Goal: Information Seeking & Learning: Learn about a topic

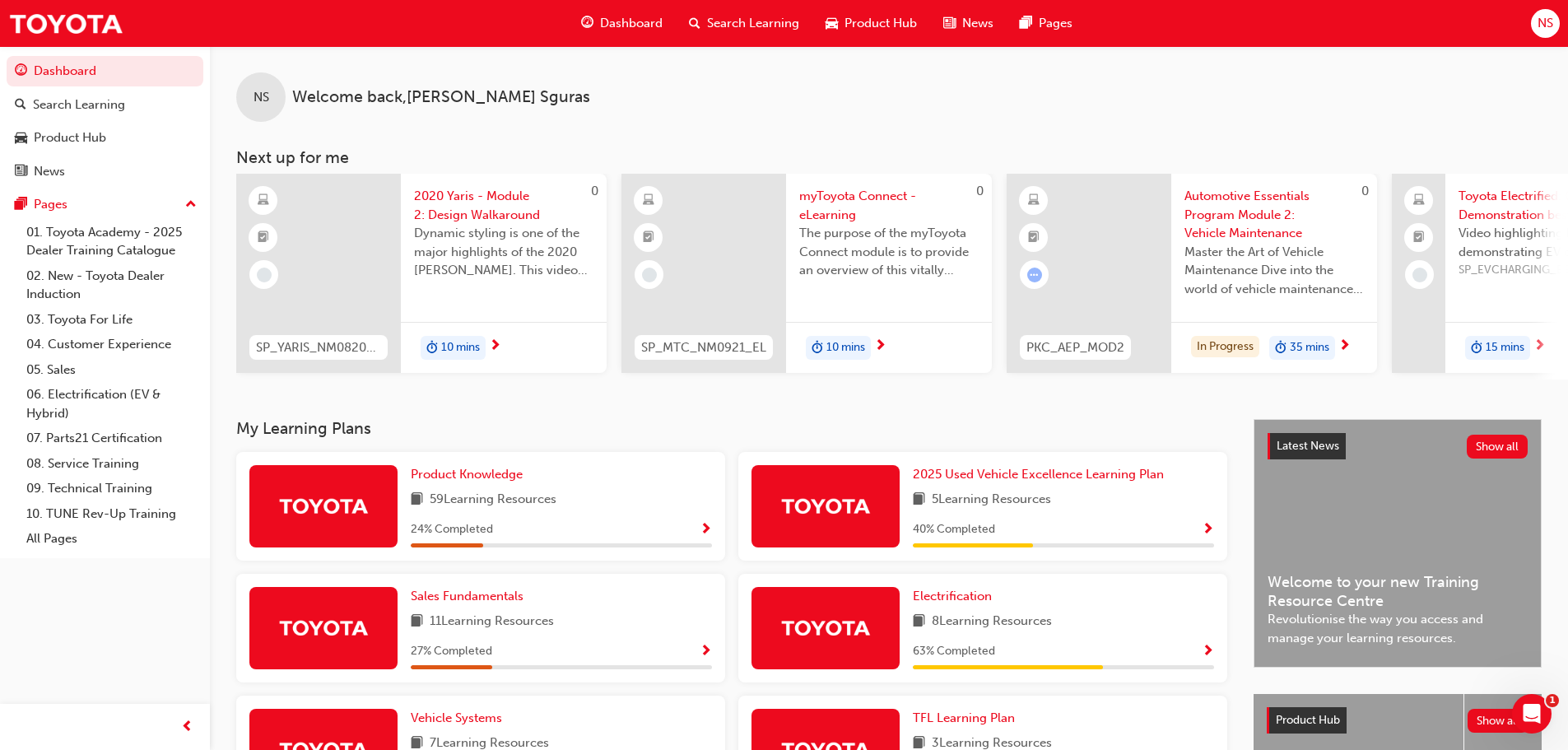
click at [915, 344] on div "10 mins" at bounding box center [889, 347] width 206 height 52
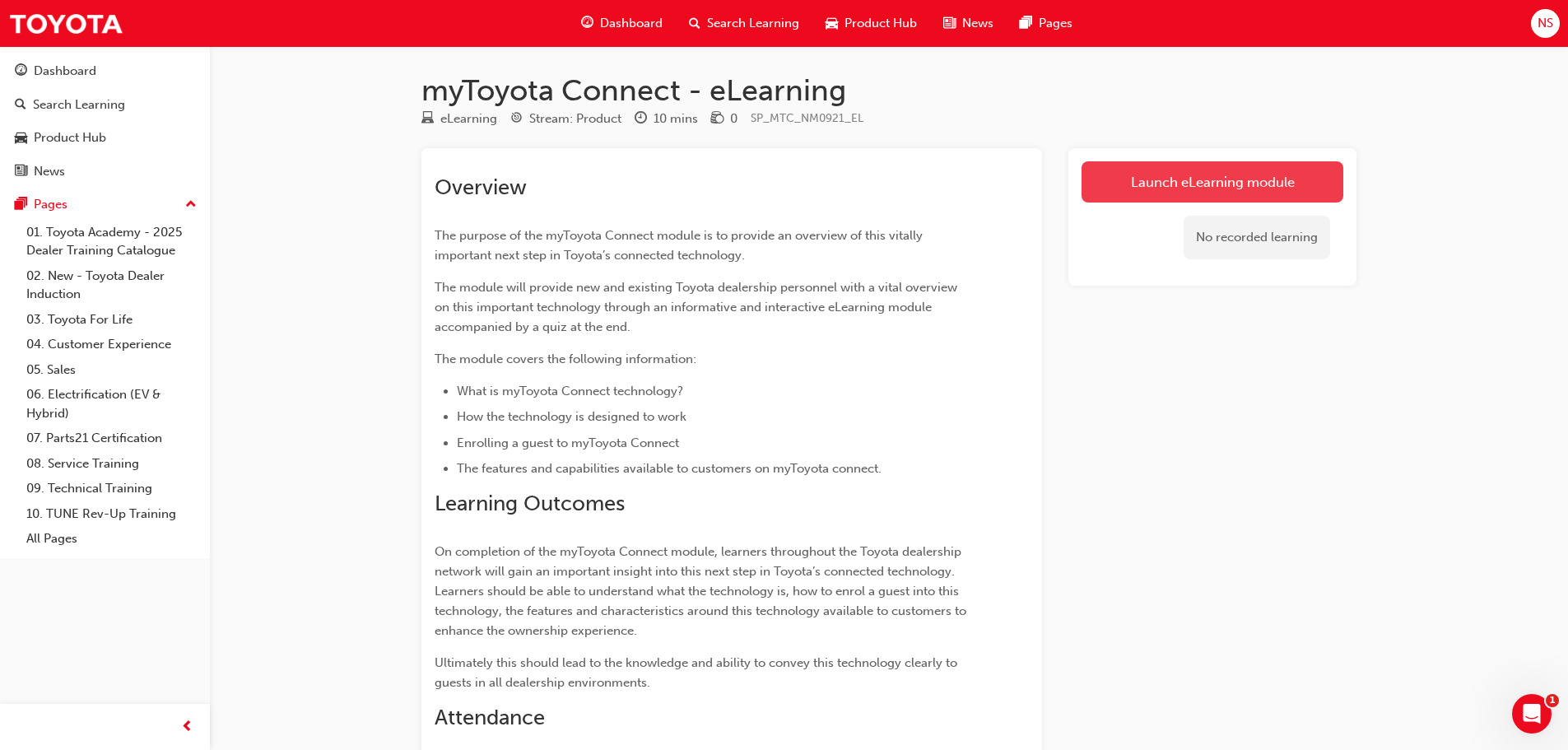
click at [1168, 192] on link "Launch eLearning module" at bounding box center [1212, 182] width 262 height 41
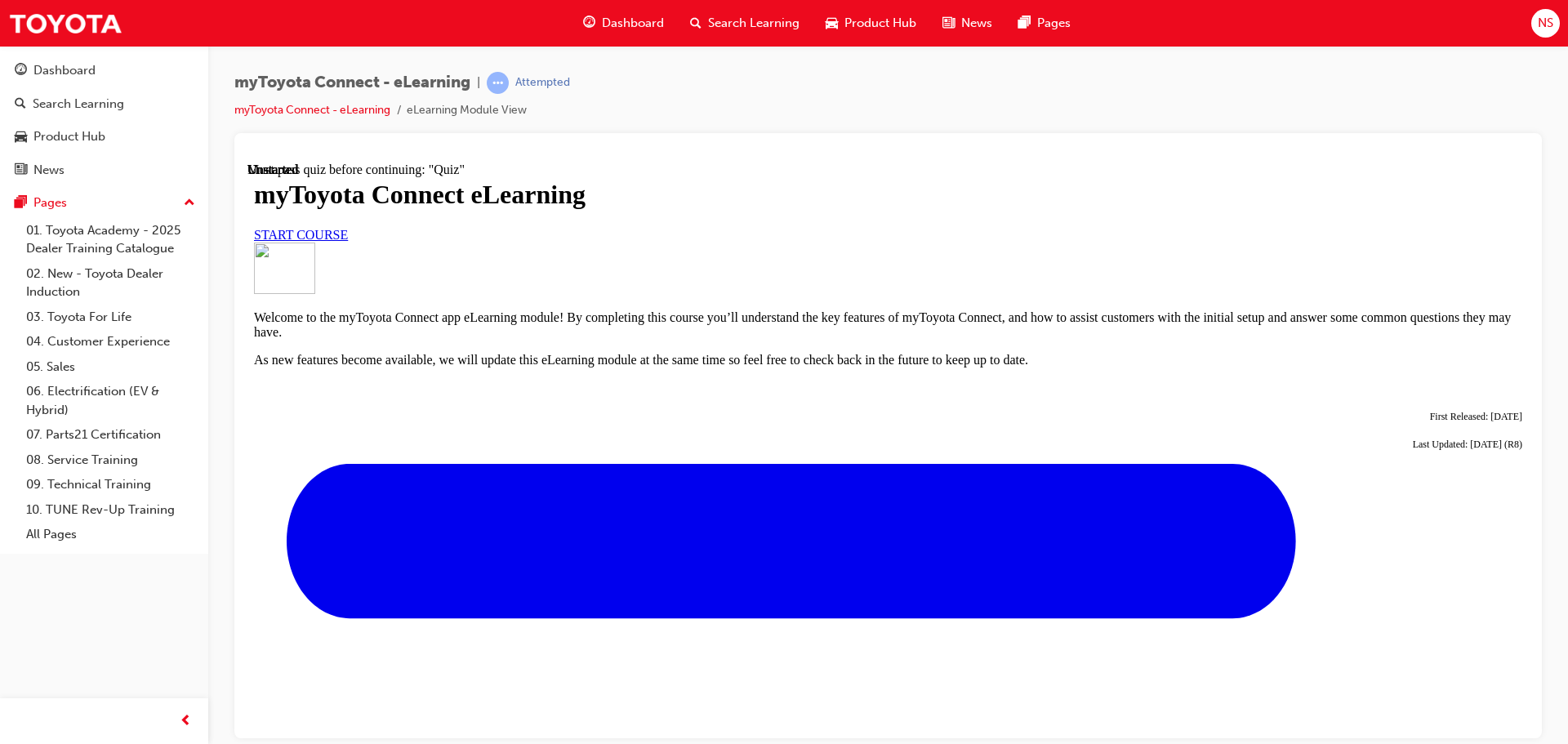
scroll to position [4, 0]
click at [348, 241] on span "START COURSE" at bounding box center [300, 234] width 94 height 14
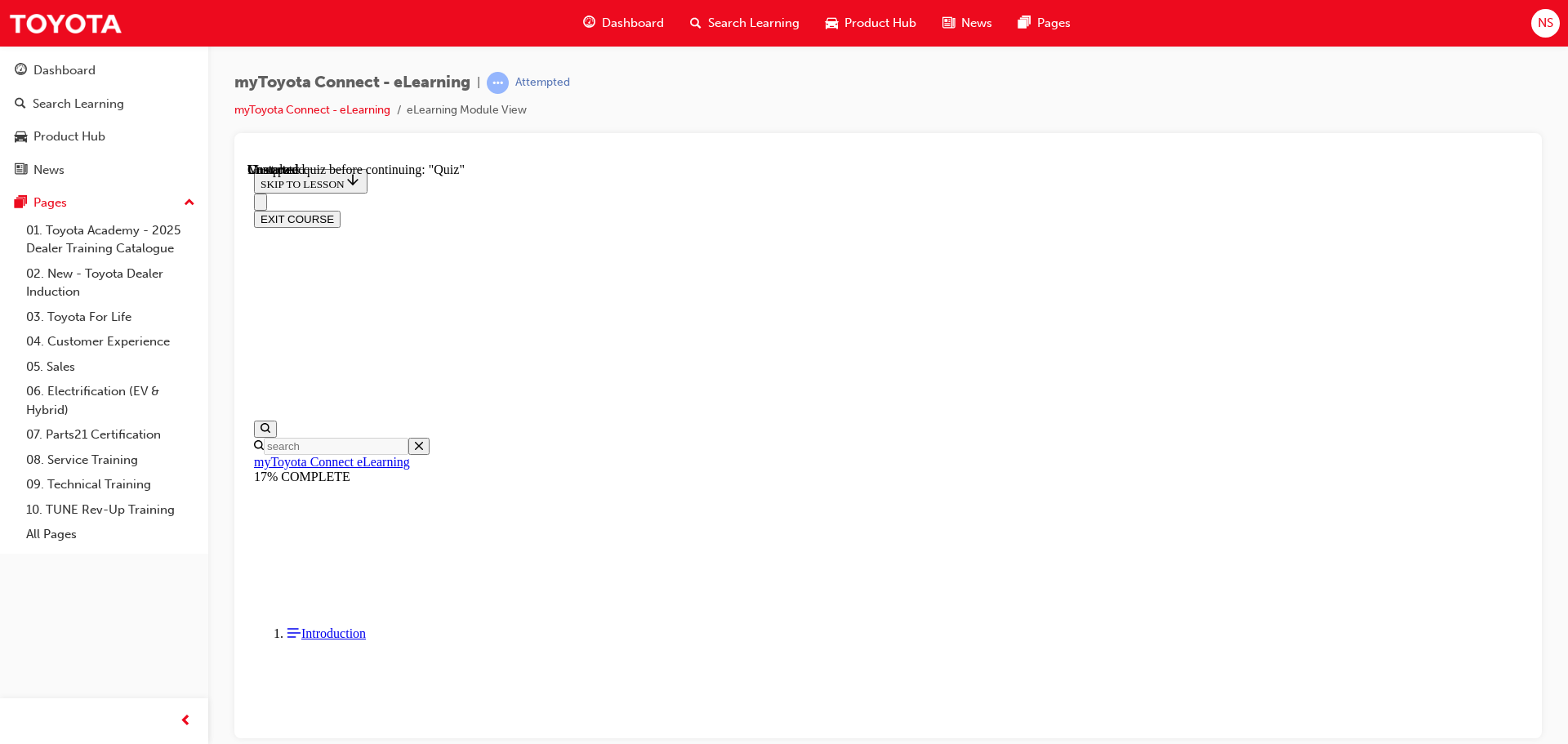
scroll to position [1431, 0]
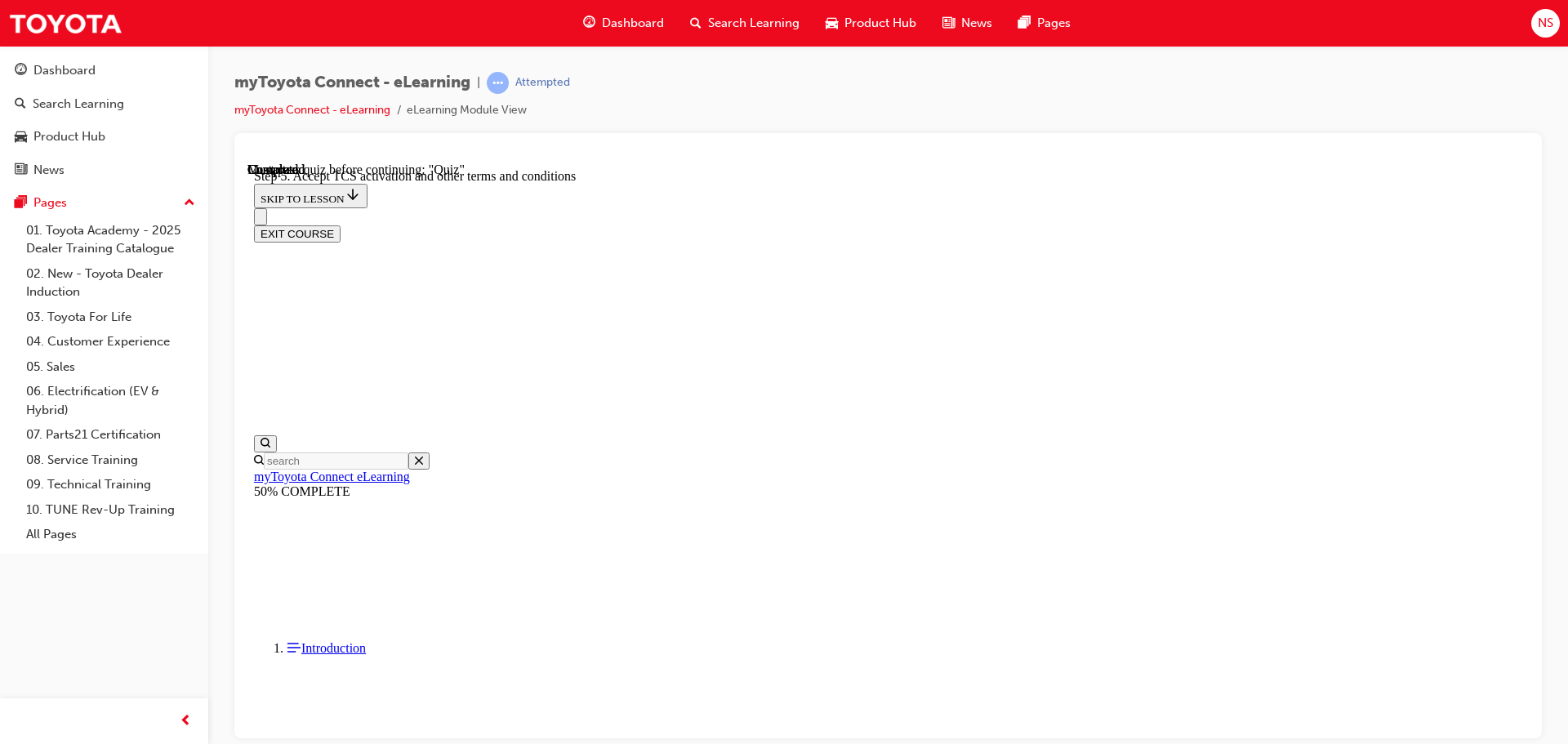
scroll to position [501, 0]
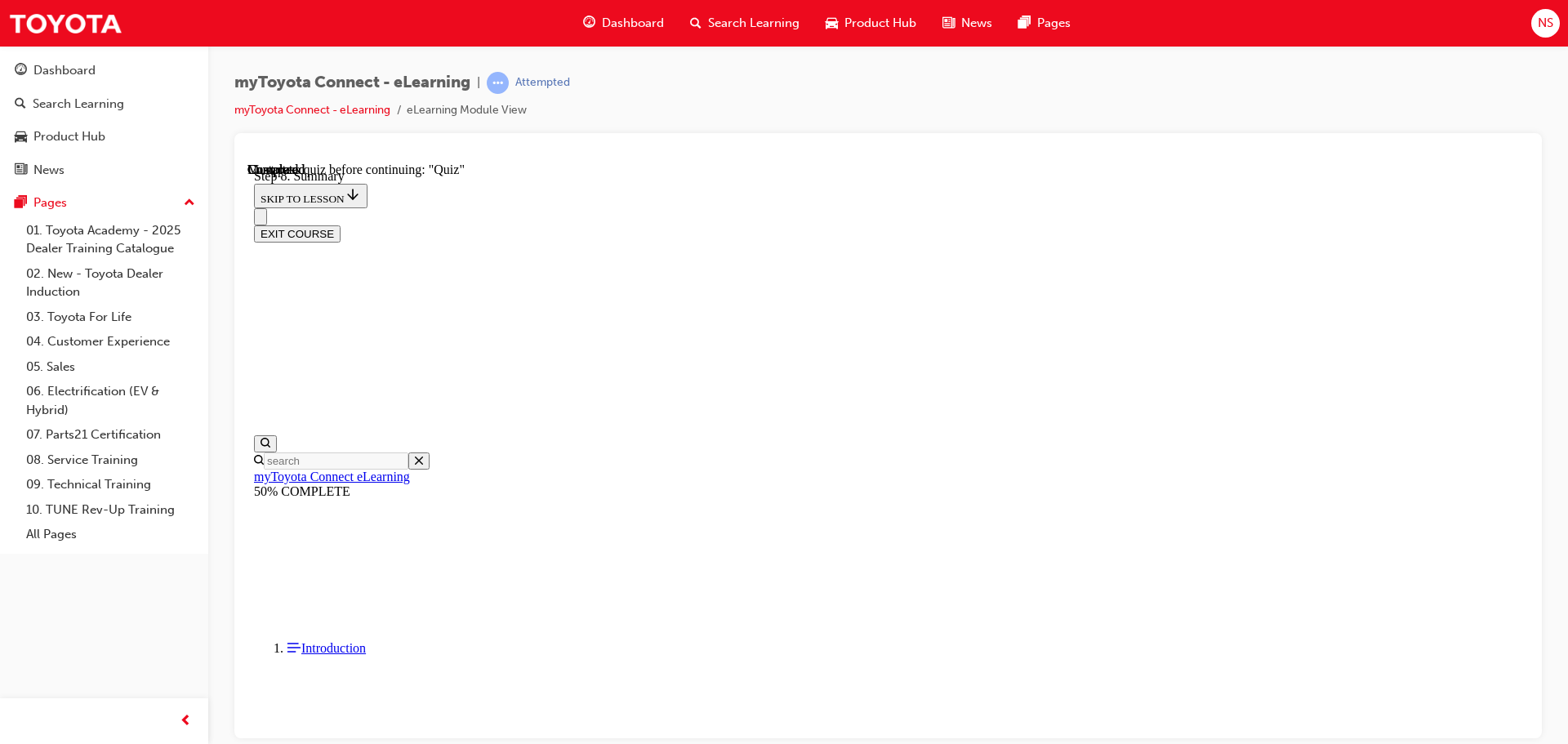
scroll to position [701, 0]
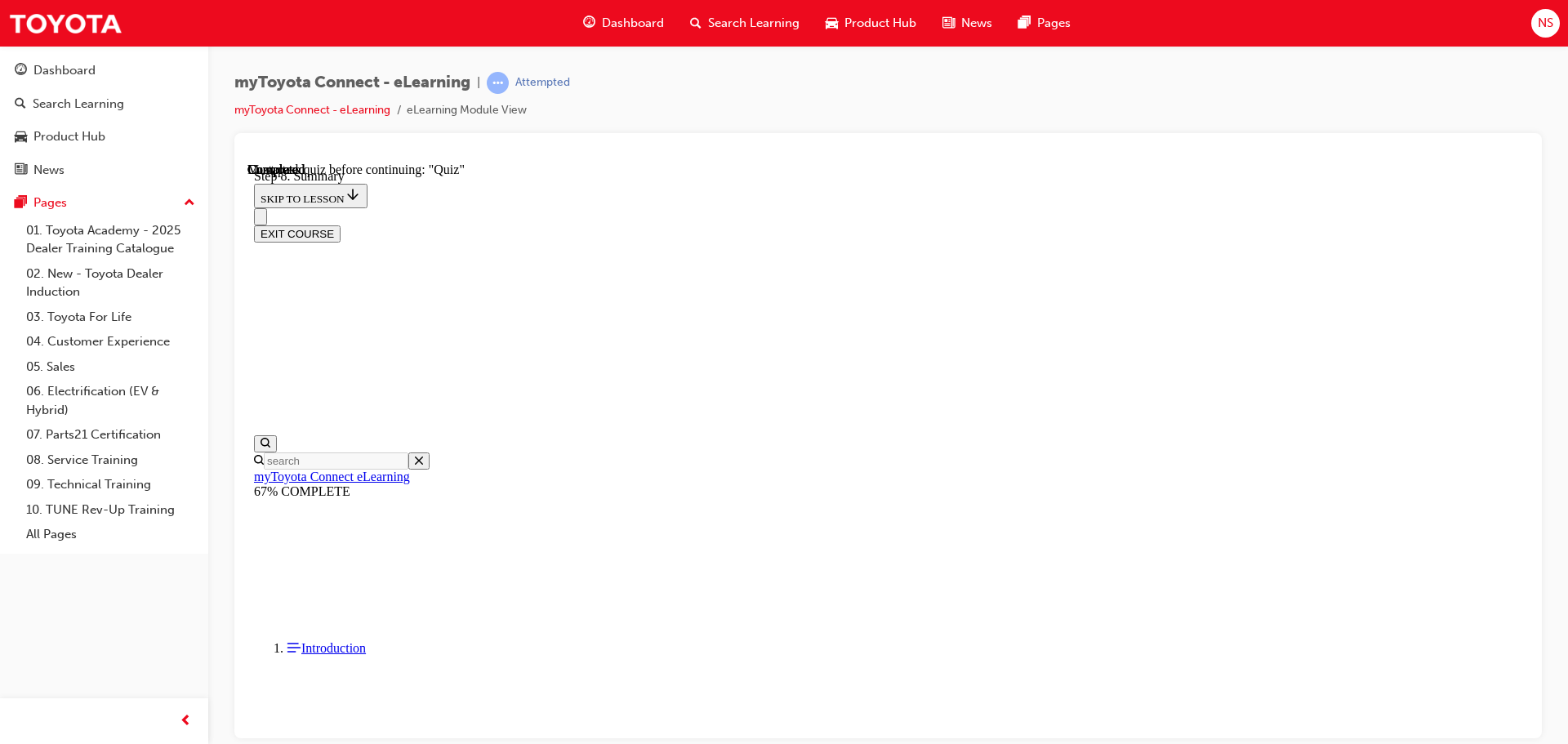
scroll to position [1181, 0]
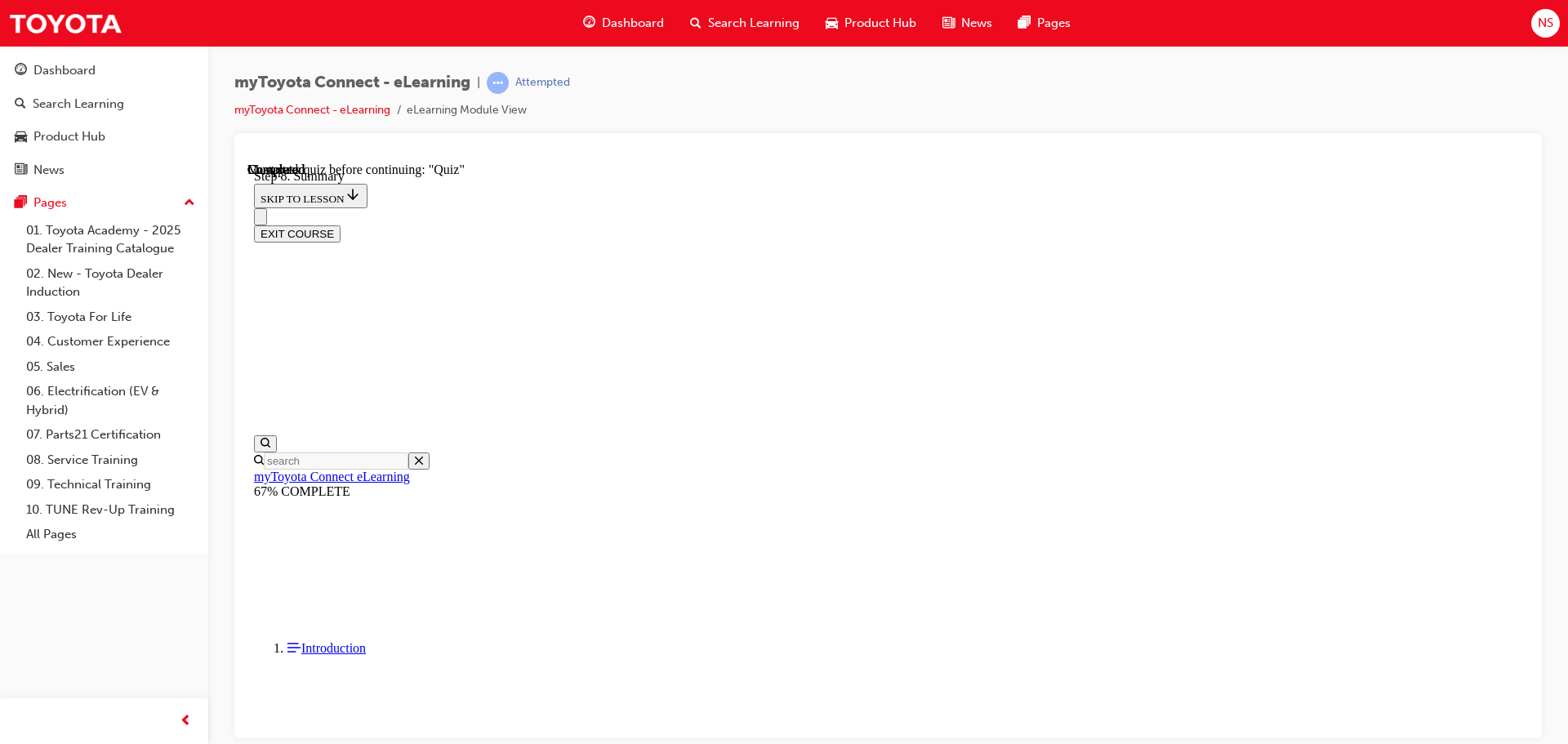
drag, startPoint x: 825, startPoint y: 424, endPoint x: 715, endPoint y: 399, distance: 112.8
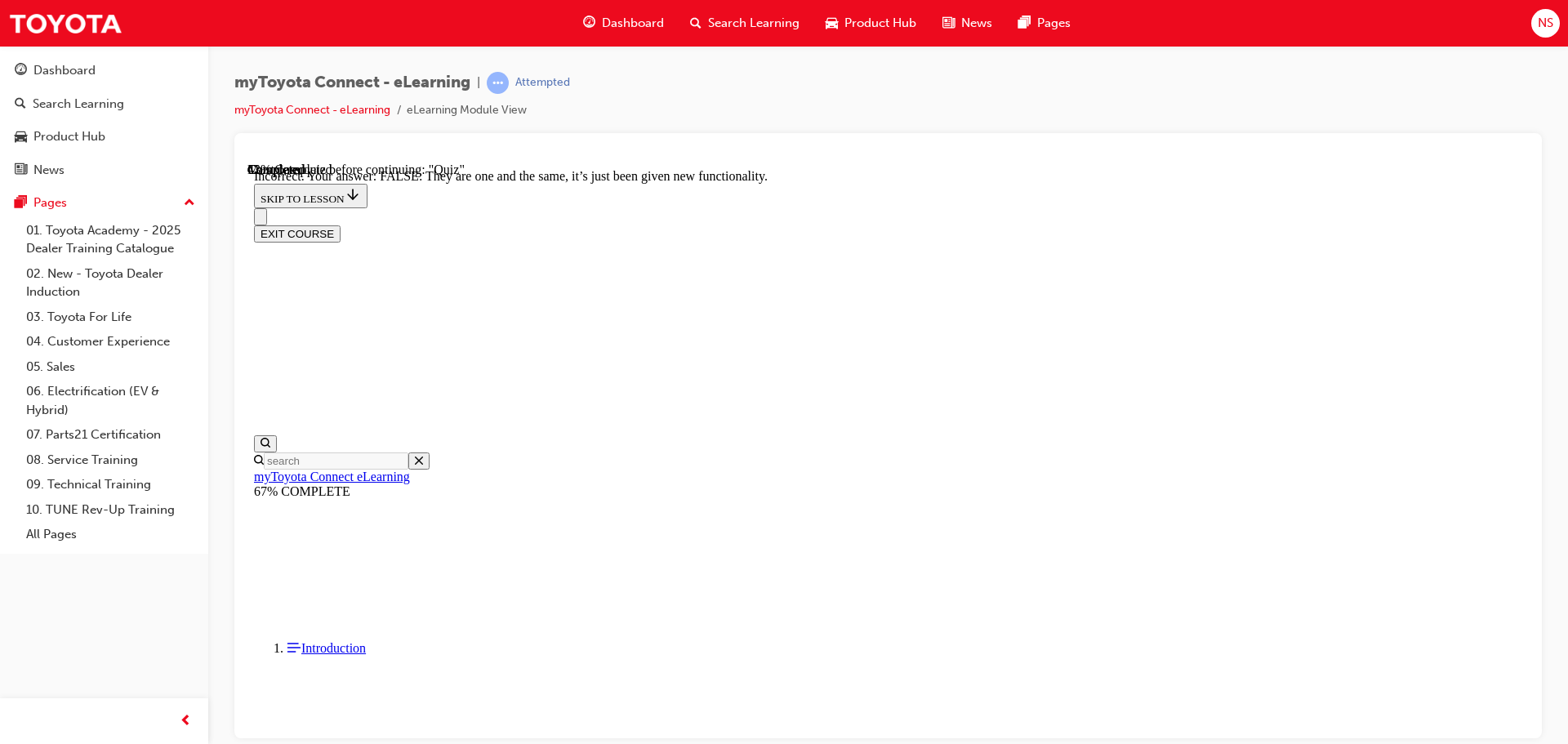
scroll to position [198, 0]
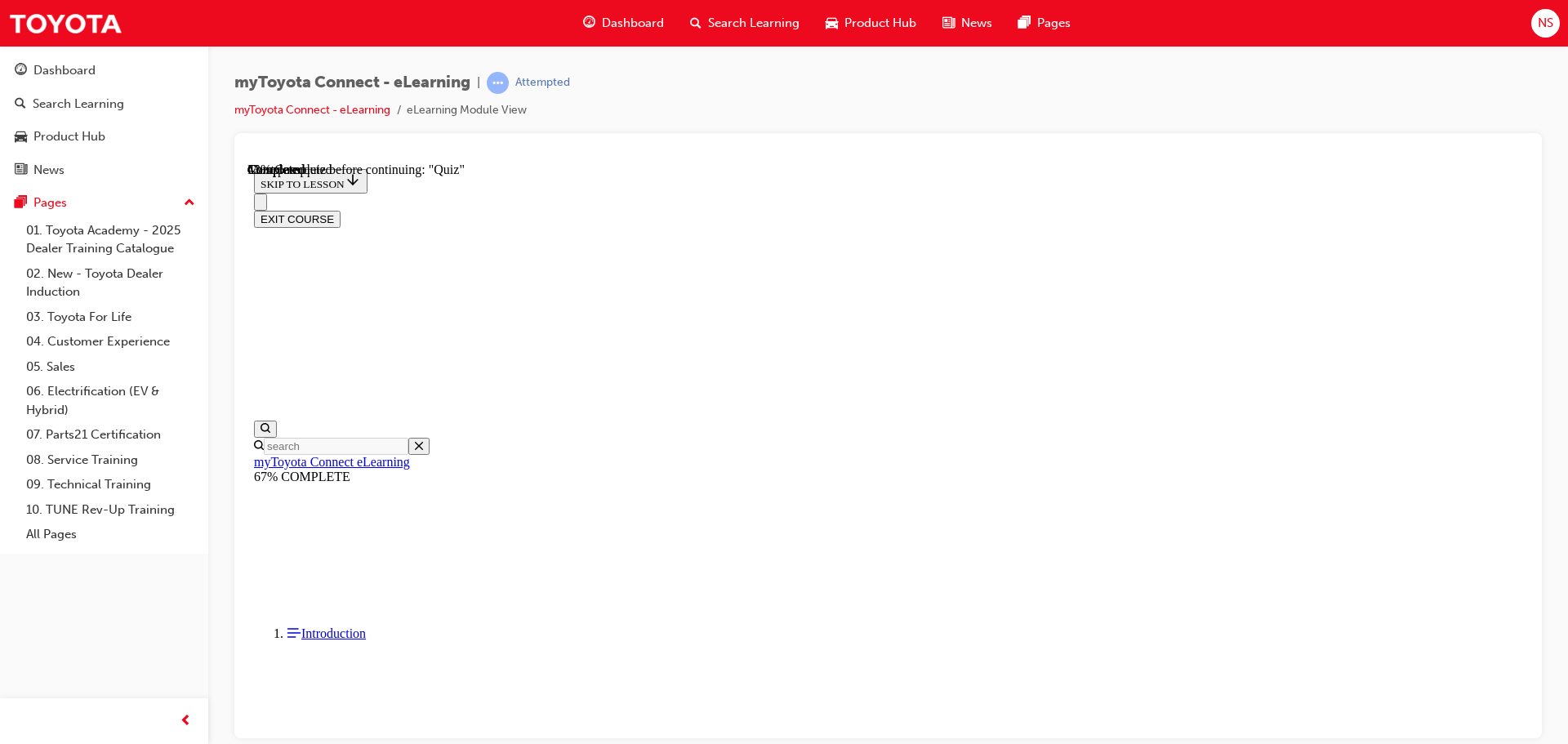
scroll to position [165, 0]
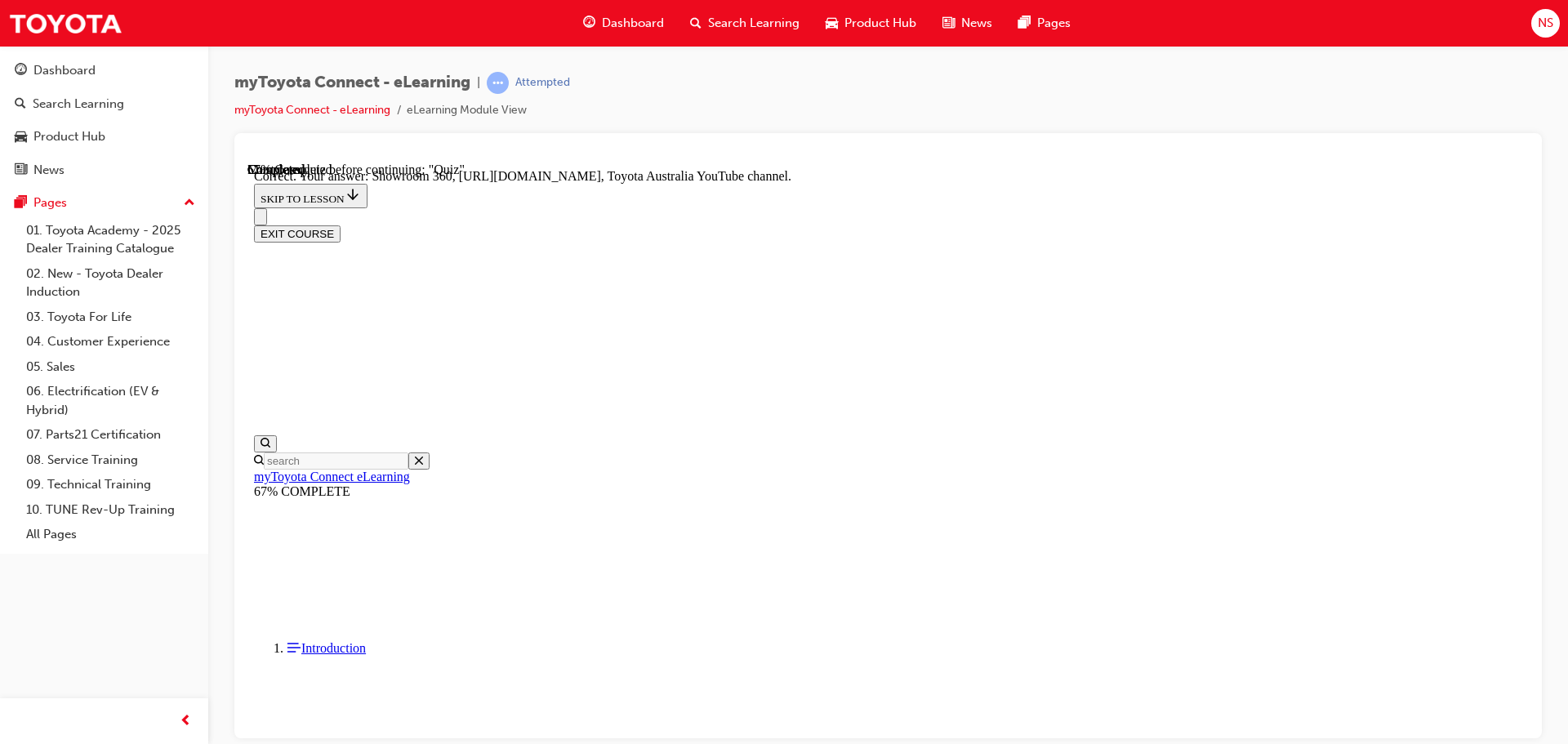
scroll to position [341, 0]
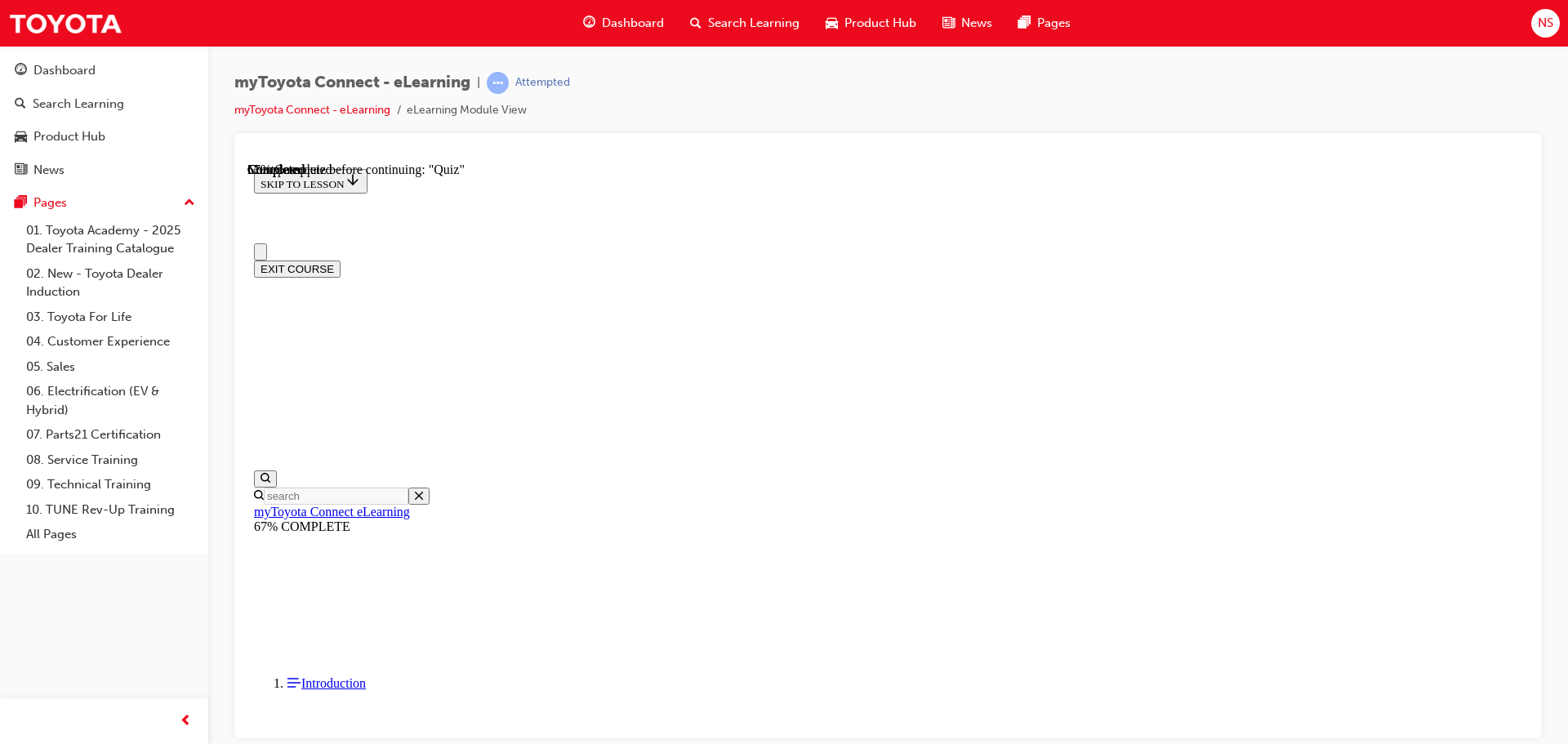
scroll to position [82, 0]
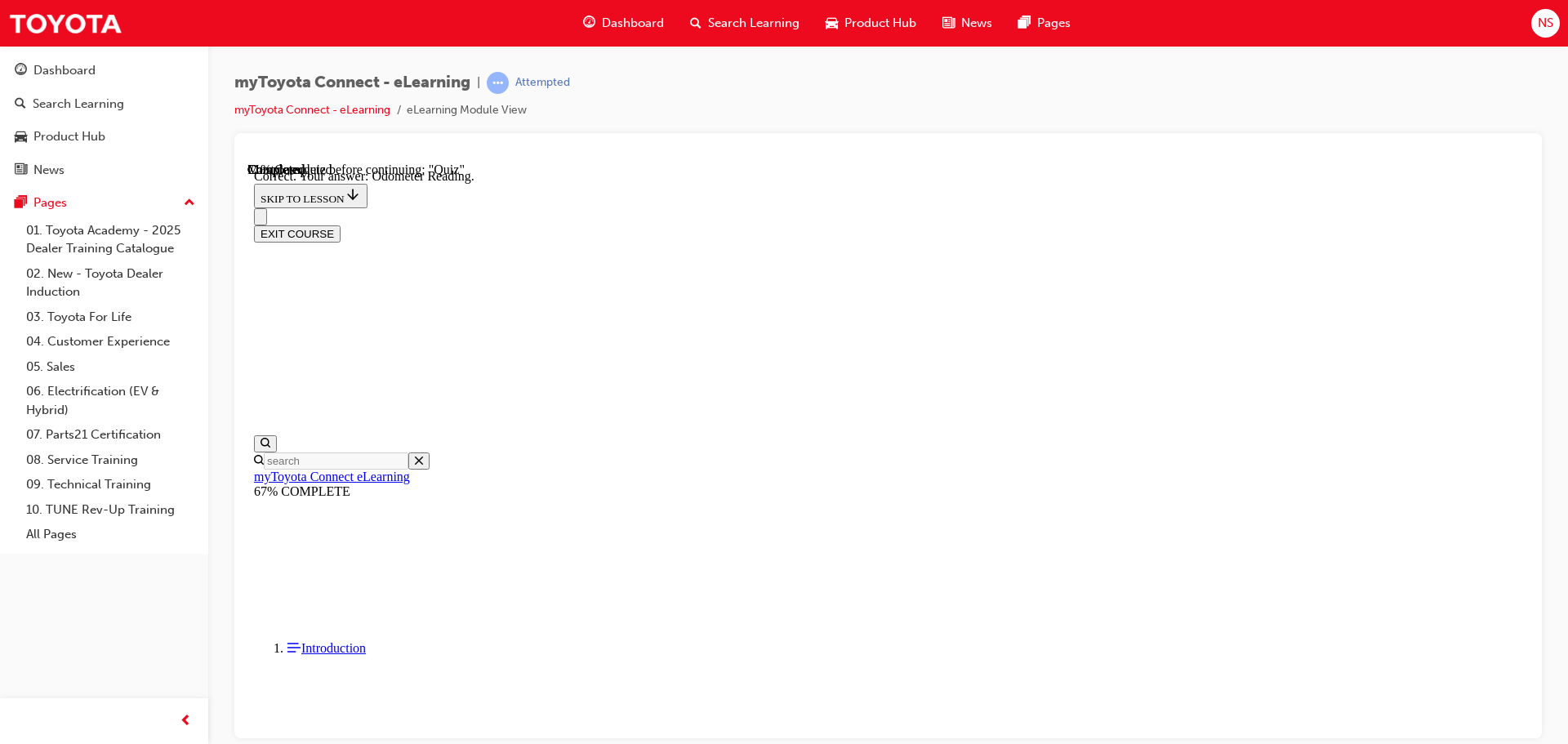
scroll to position [325, 0]
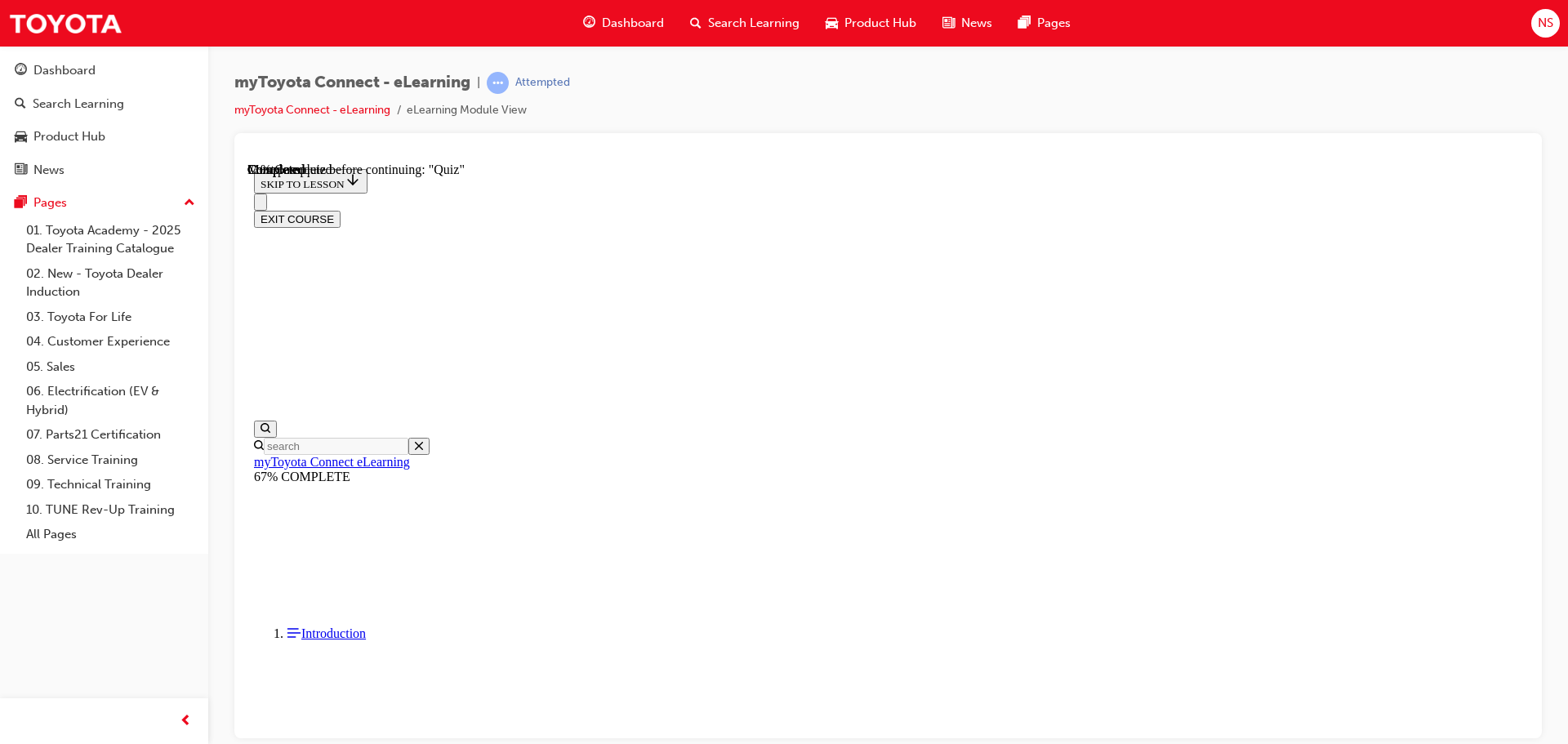
scroll to position [142, 0]
drag, startPoint x: 971, startPoint y: 612, endPoint x: 977, endPoint y: 574, distance: 38.5
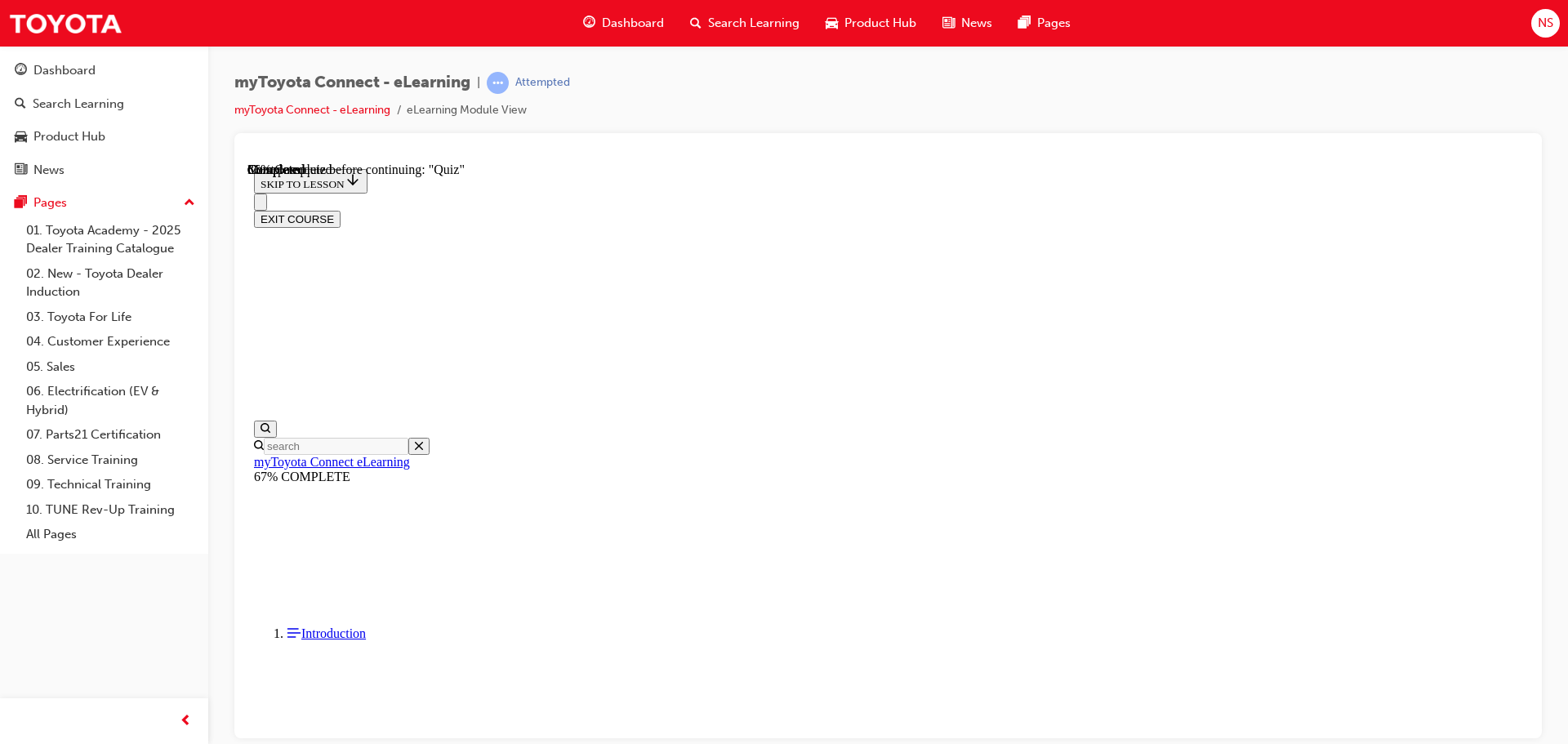
scroll to position [165, 0]
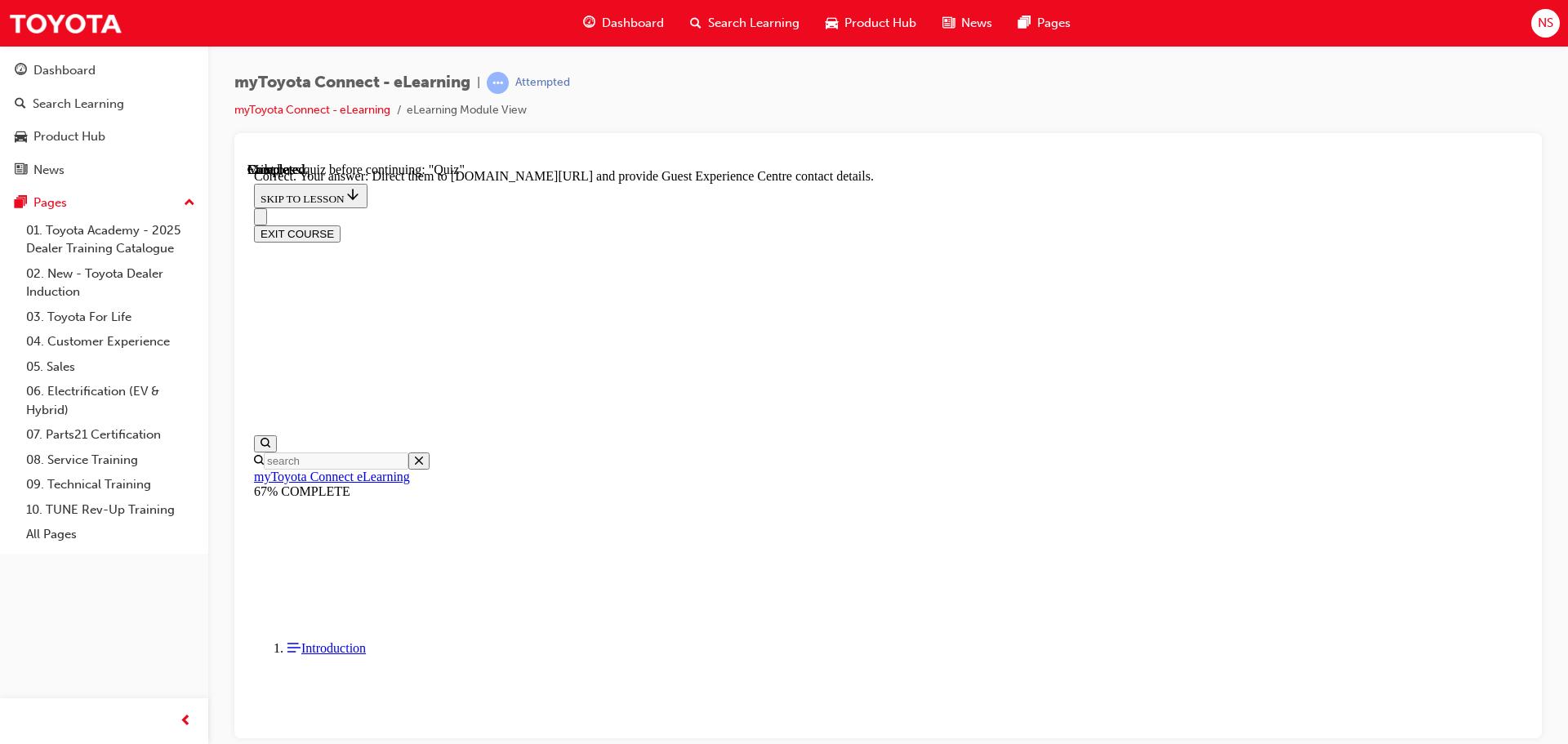
scroll to position [341, 0]
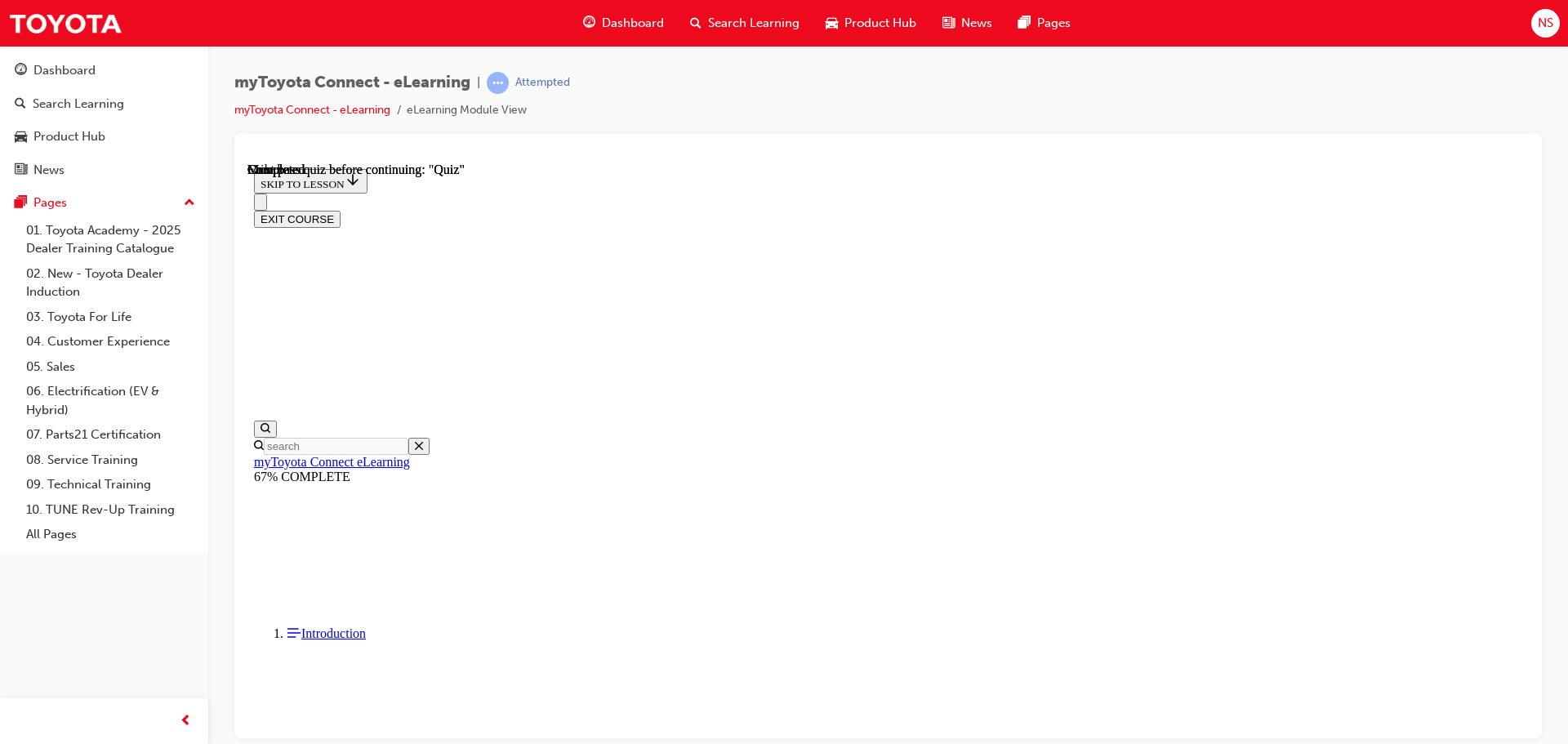
scroll to position [308, 0]
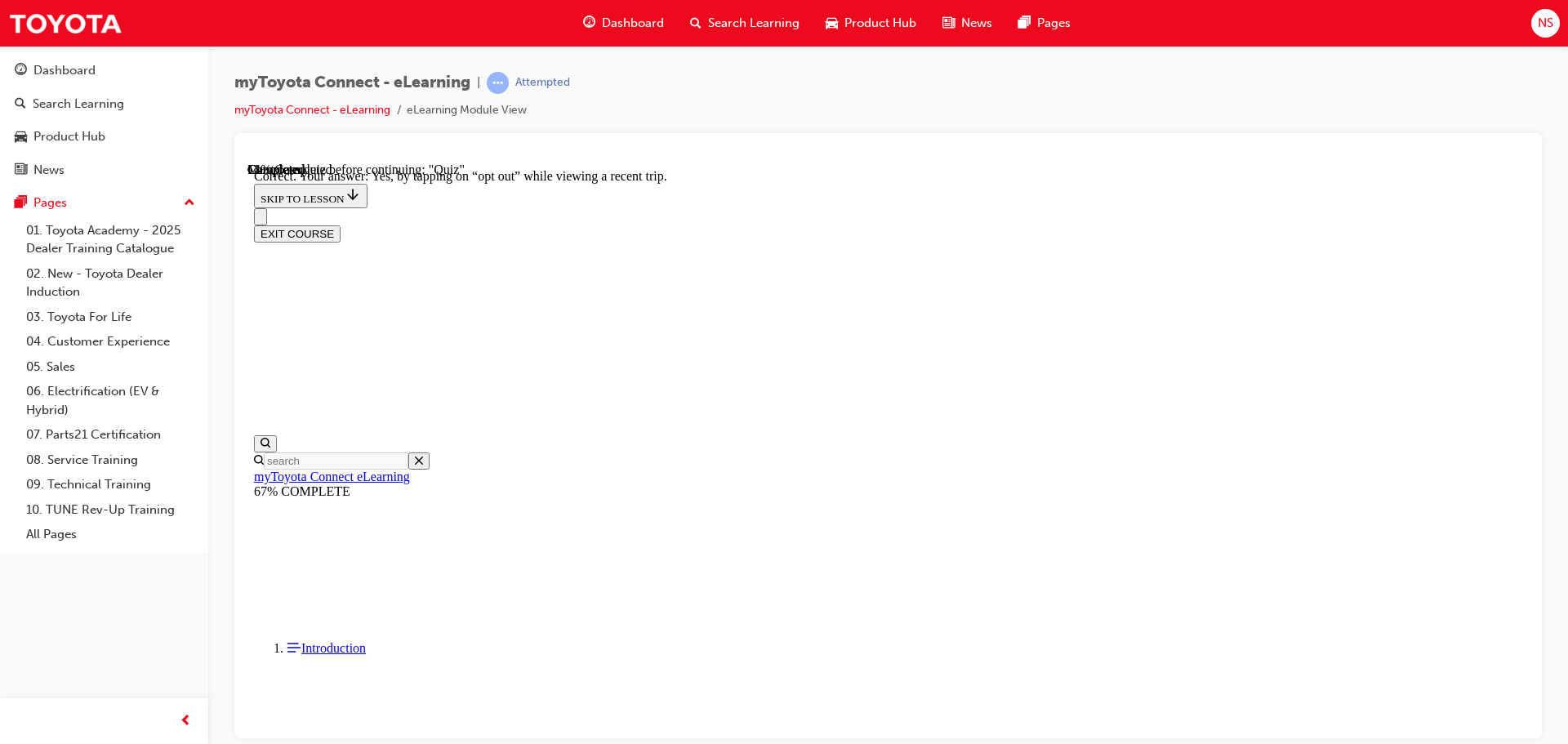
scroll to position [194, 0]
drag, startPoint x: 1002, startPoint y: 645, endPoint x: 1002, endPoint y: 654, distance: 9.0
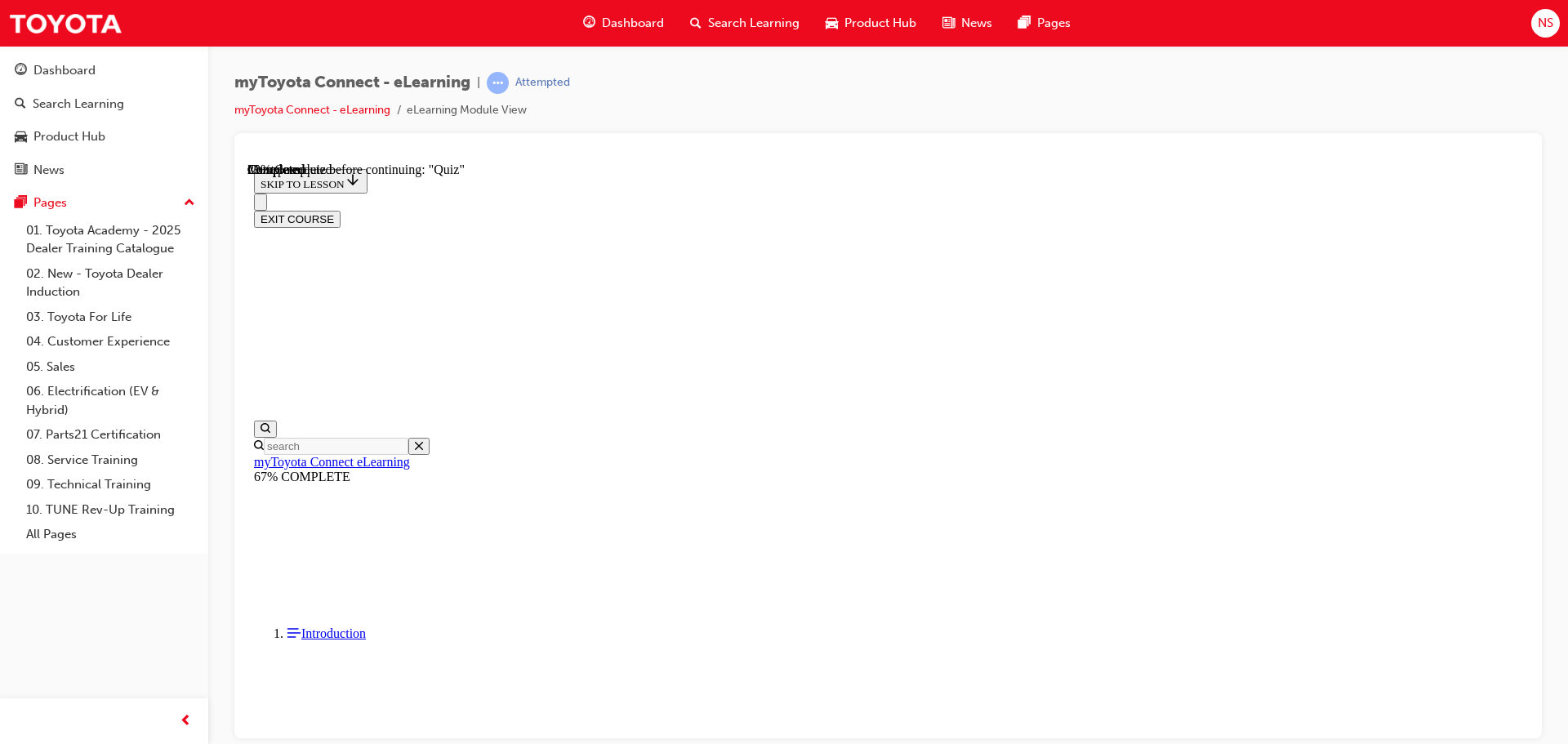
scroll to position [165, 0]
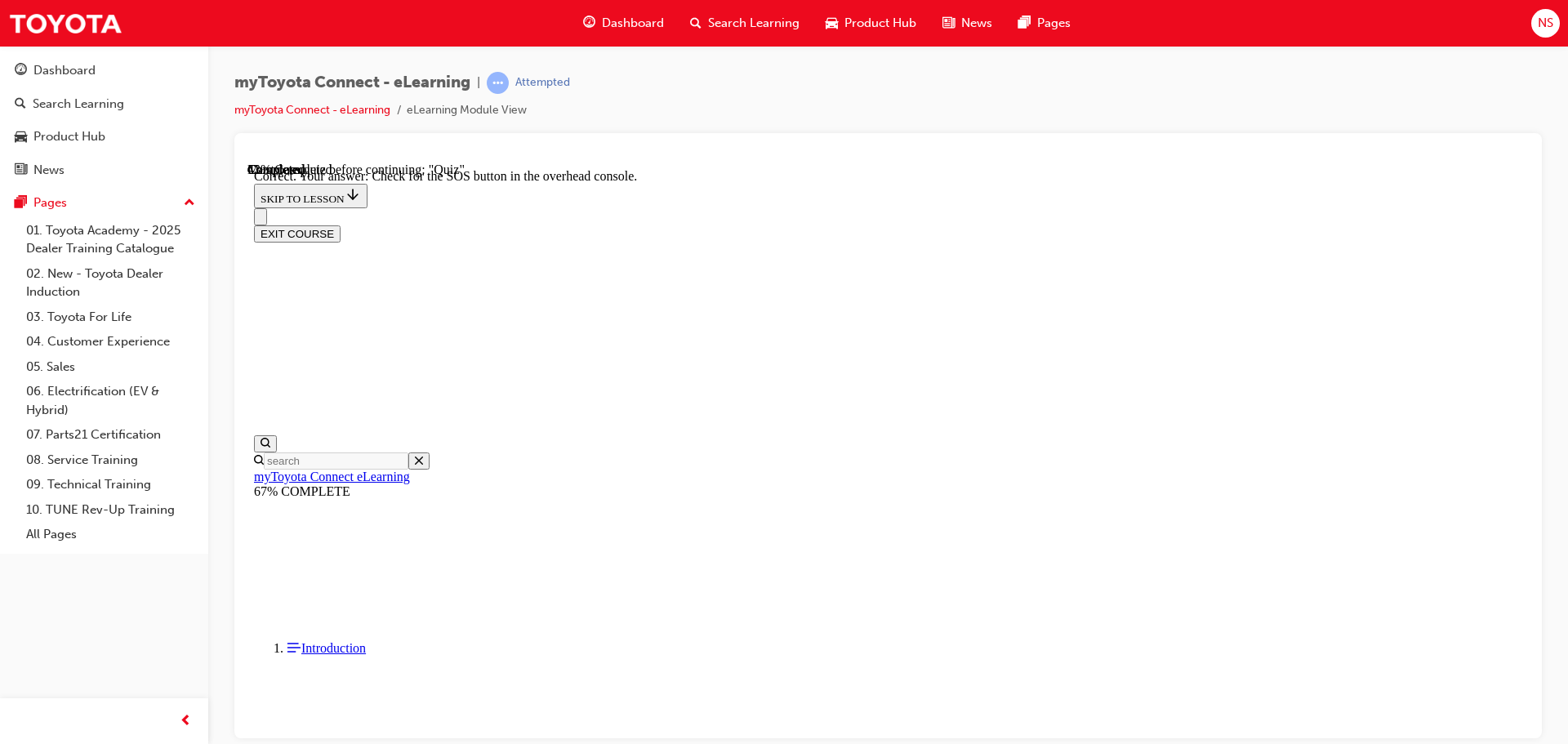
scroll to position [259, 0]
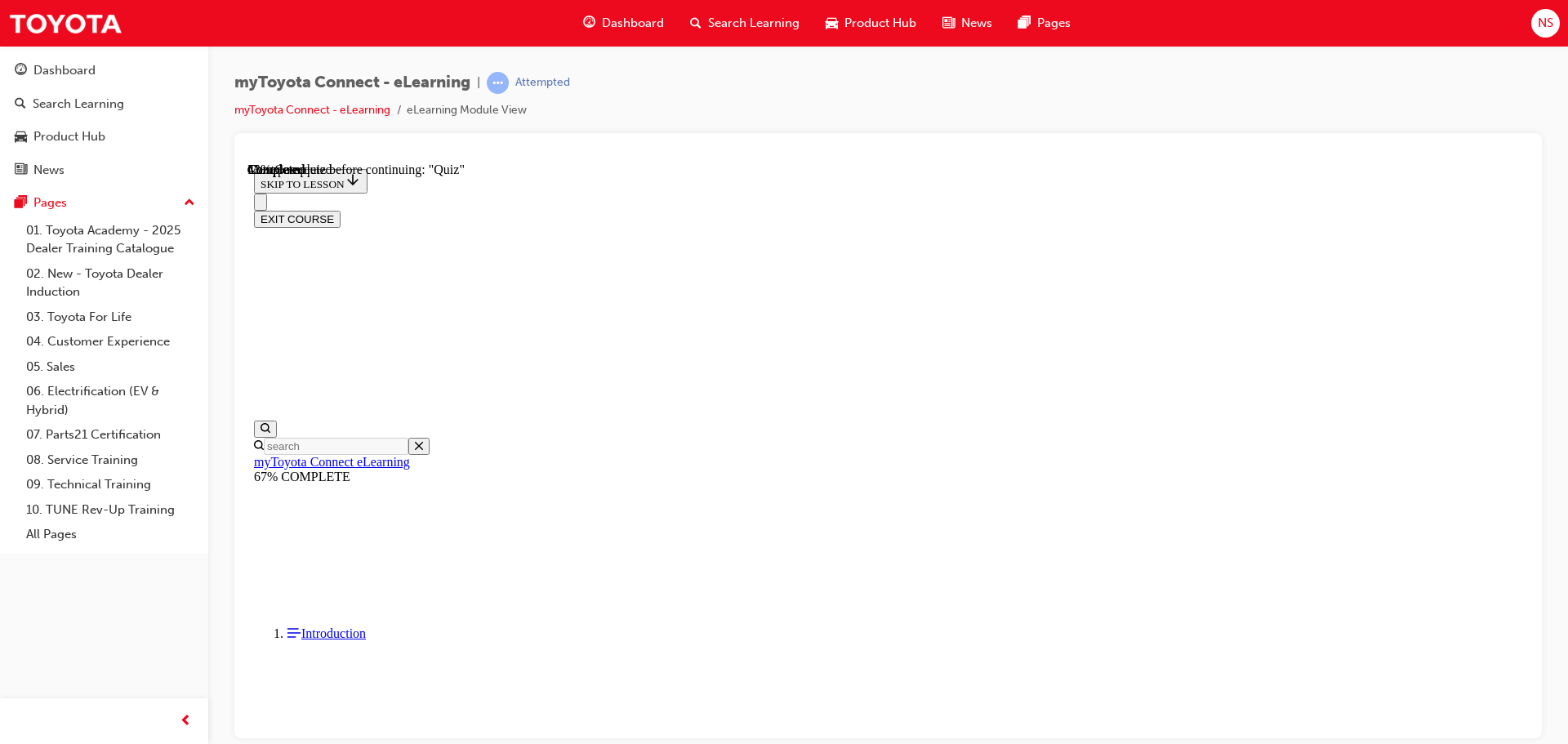
scroll to position [82, 0]
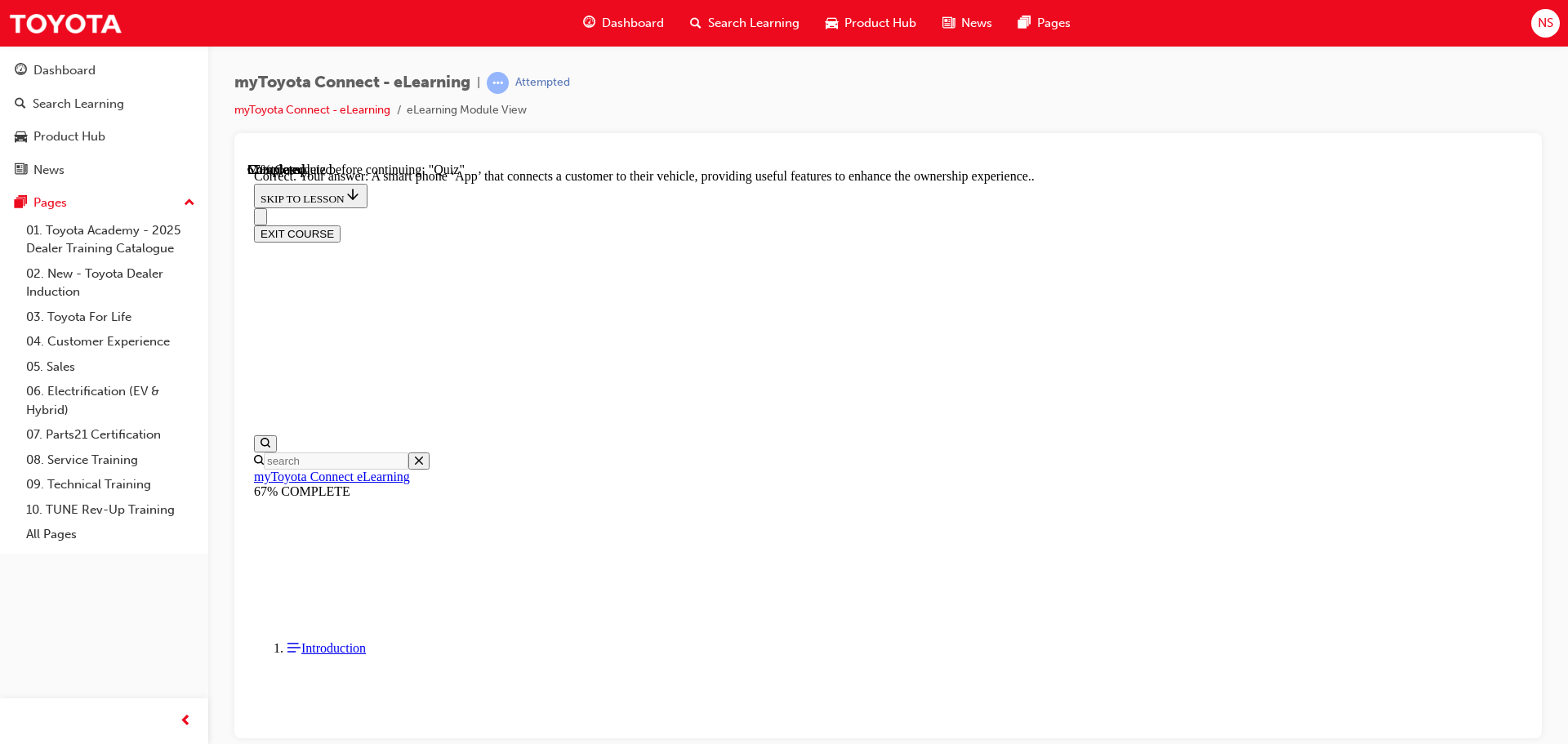
scroll to position [308, 0]
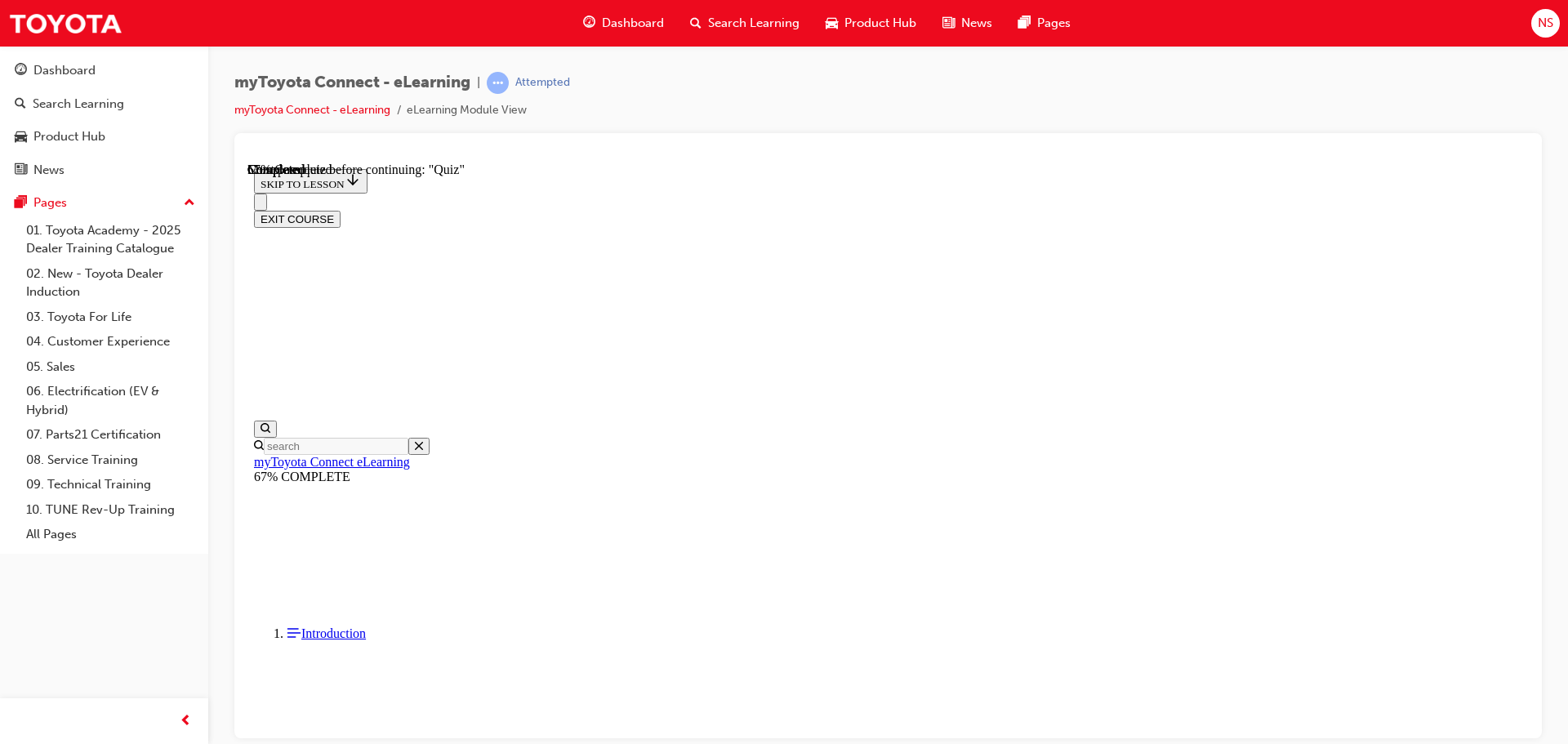
scroll to position [82, 0]
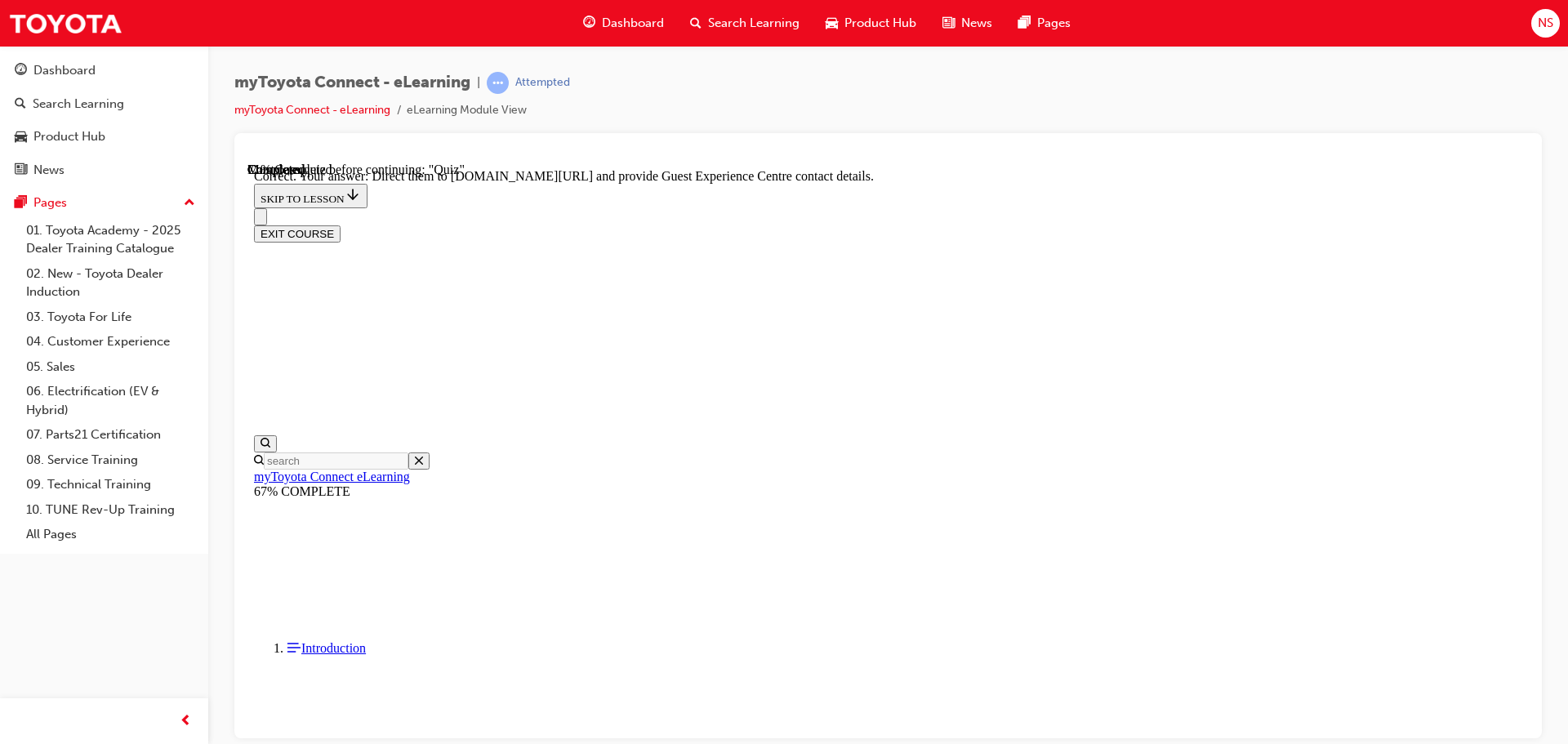
scroll to position [341, 0]
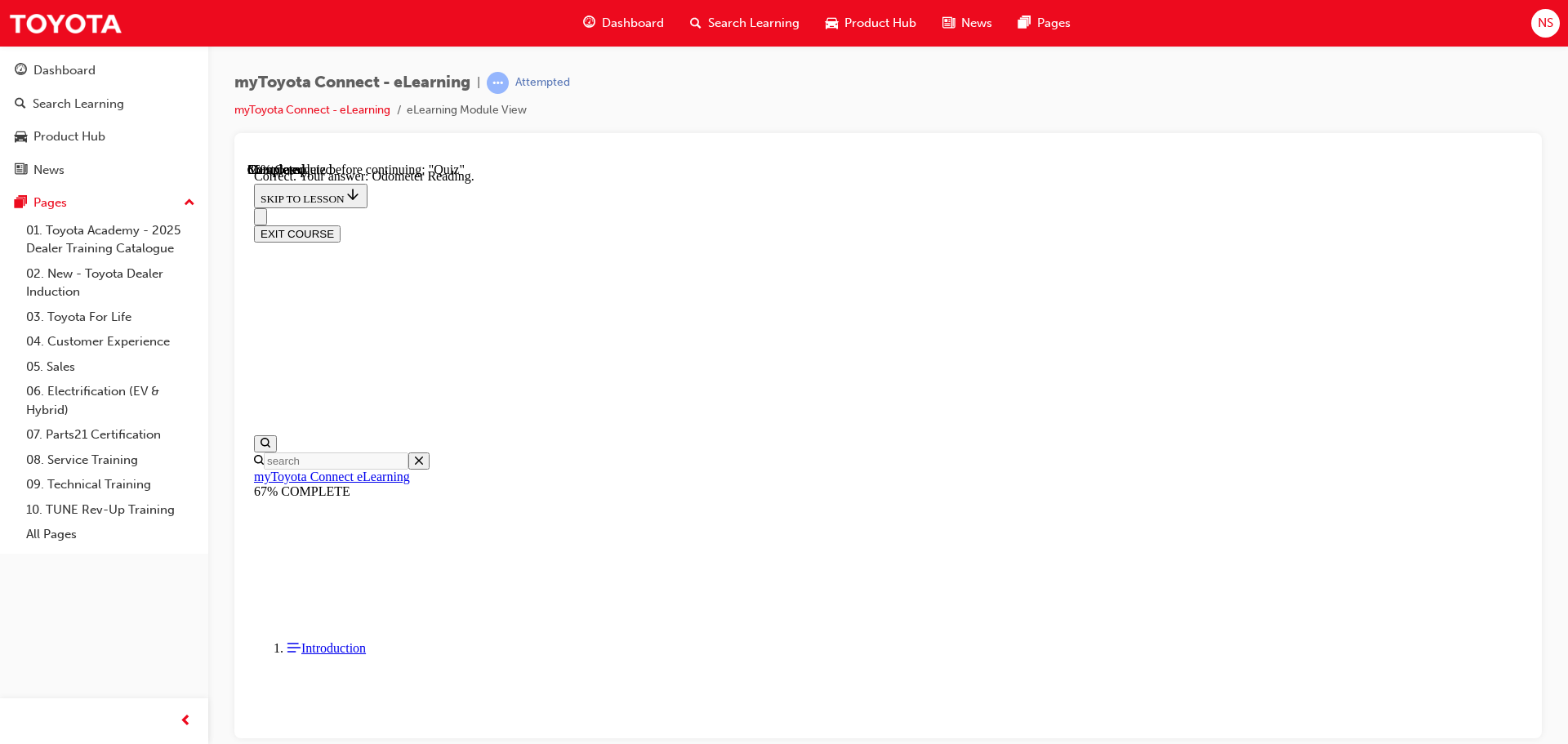
scroll to position [325, 0]
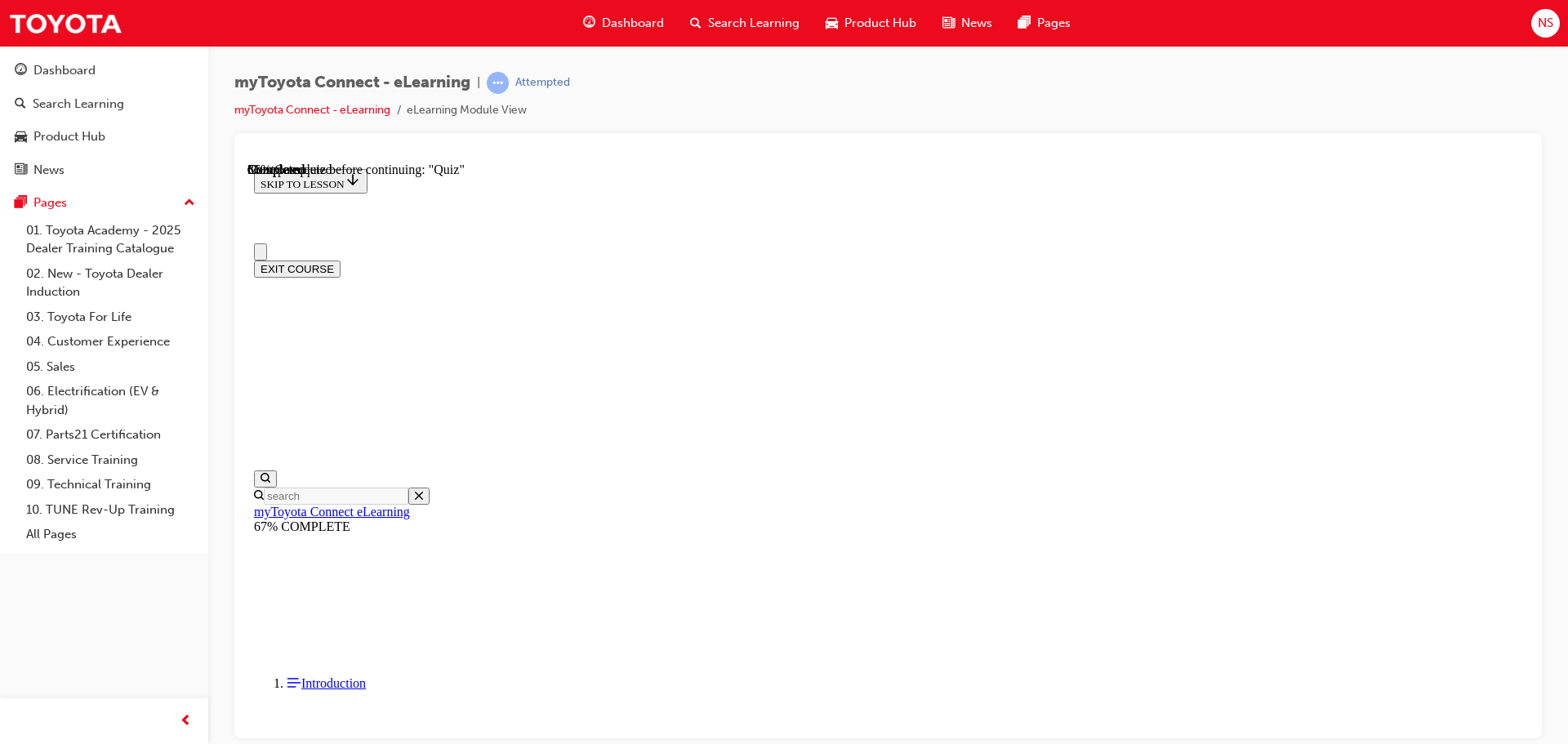
scroll to position [164, 0]
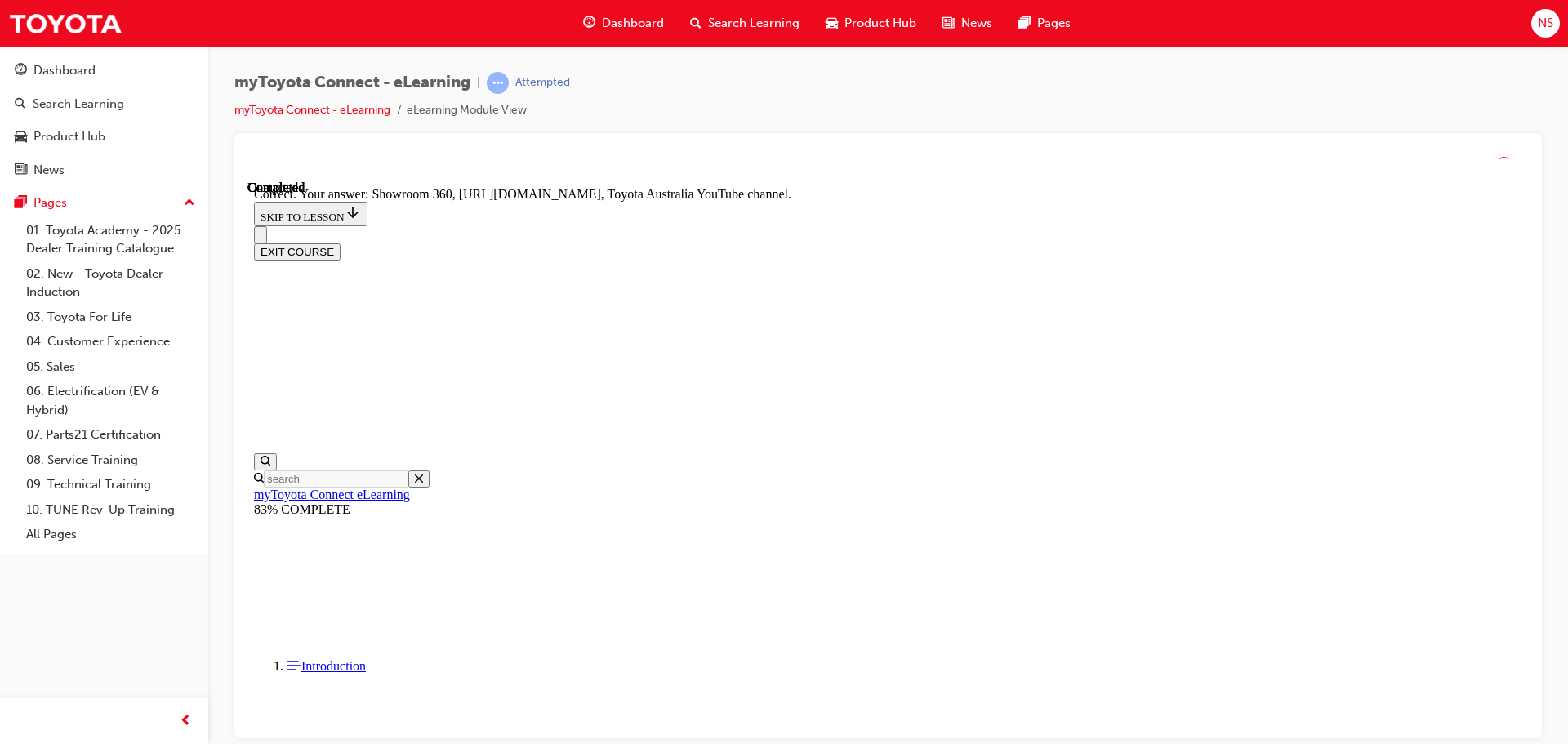
scroll to position [341, 0]
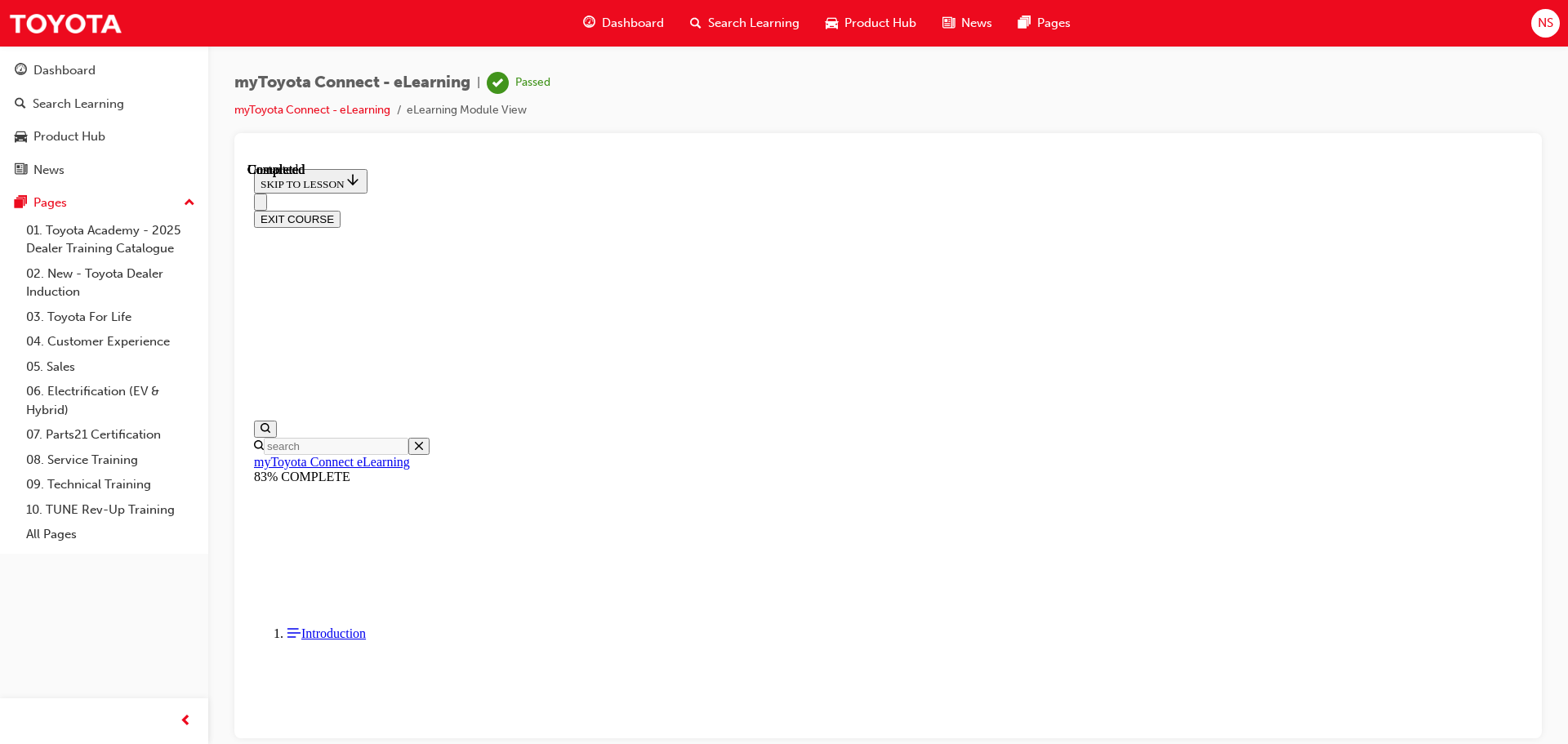
scroll to position [308, 0]
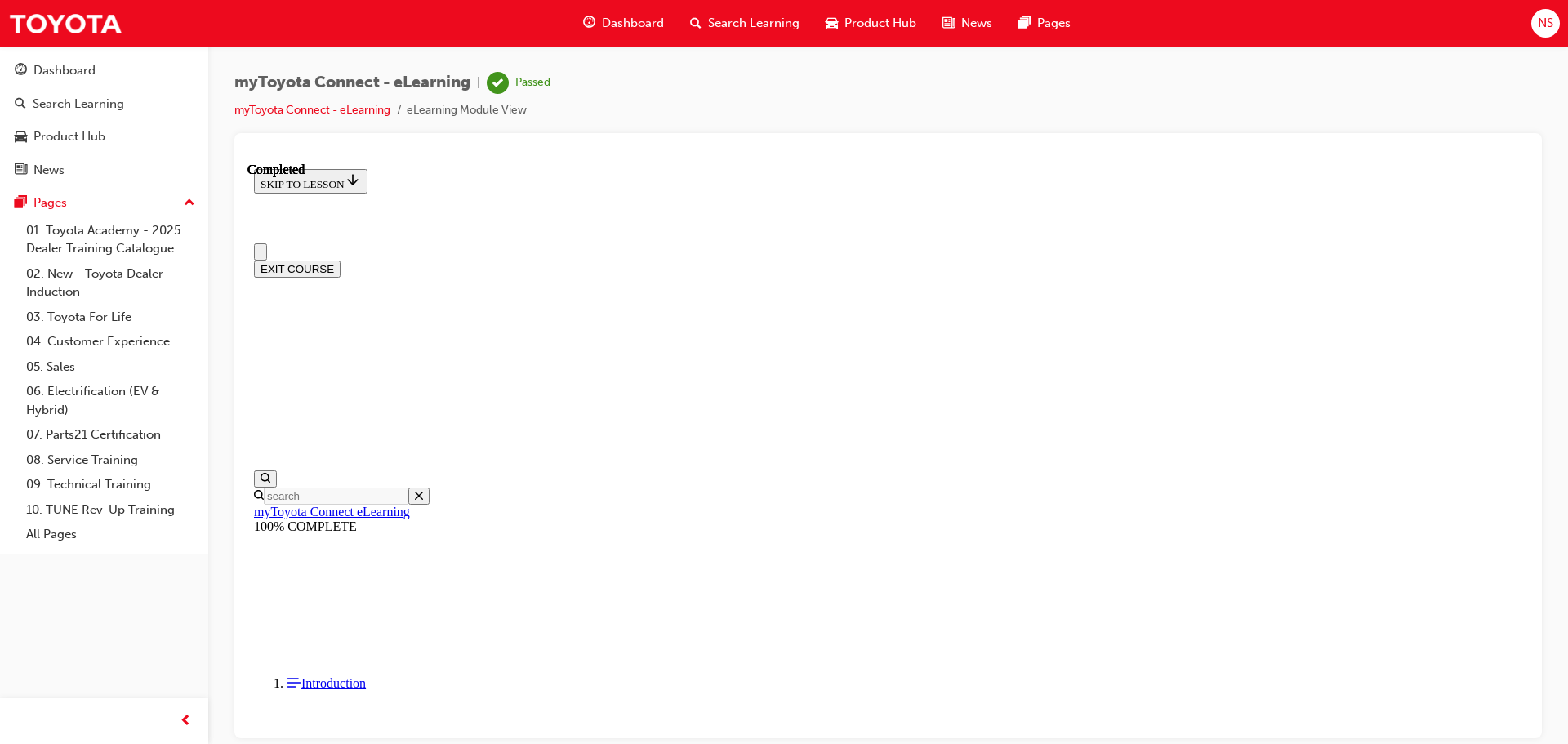
scroll to position [0, 0]
click at [341, 260] on button "EXIT COURSE" at bounding box center [297, 268] width 86 height 17
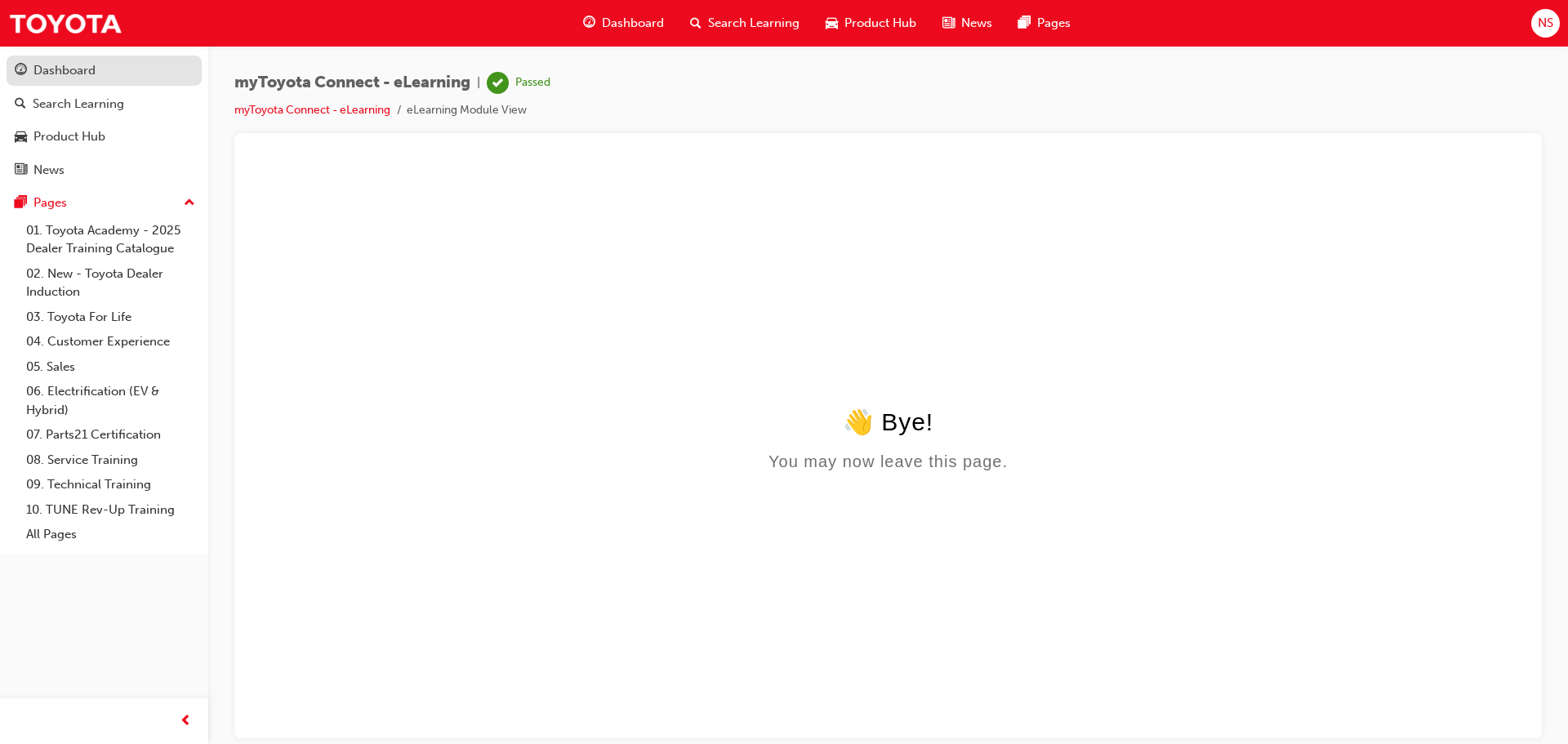
click at [117, 77] on div "Dashboard" at bounding box center [104, 70] width 179 height 20
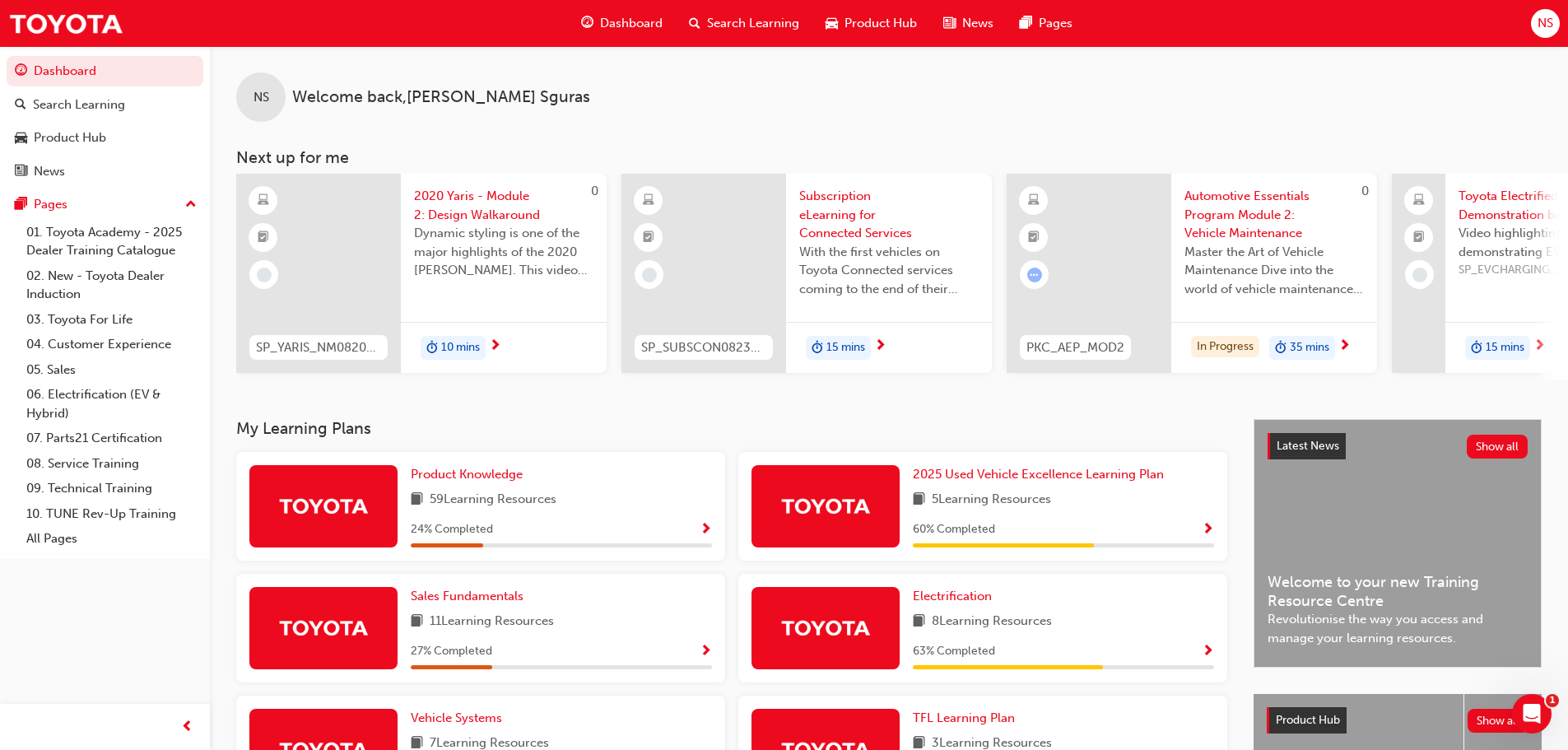
drag, startPoint x: 1395, startPoint y: 161, endPoint x: 1180, endPoint y: 161, distance: 215.0
click at [1181, 161] on h3 "Next up for me" at bounding box center [889, 158] width 1358 height 19
click at [916, 347] on div "15 mins" at bounding box center [889, 347] width 206 height 52
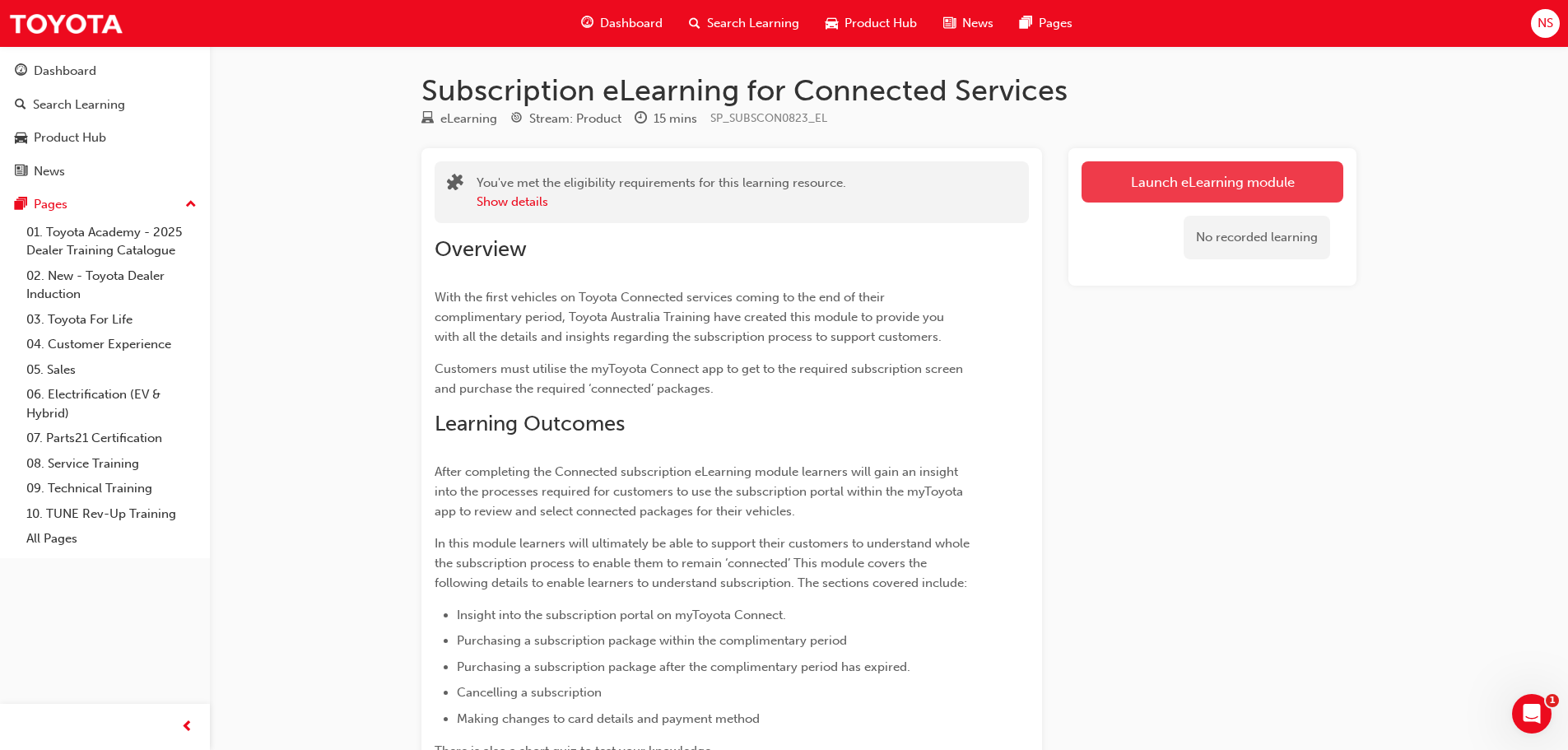
click at [1164, 182] on link "Launch eLearning module" at bounding box center [1212, 182] width 262 height 41
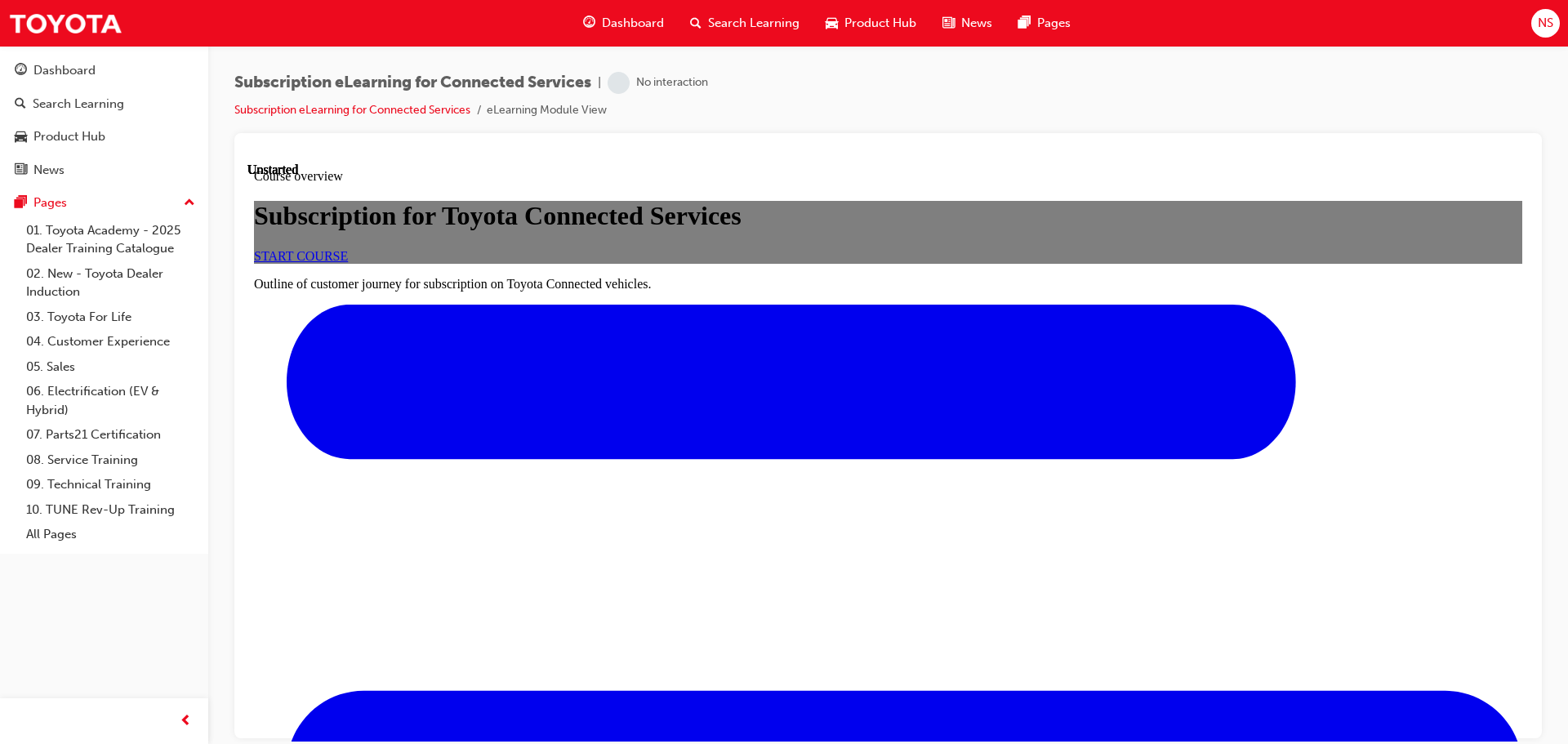
scroll to position [164, 0]
click at [348, 262] on link "START COURSE" at bounding box center [300, 255] width 94 height 14
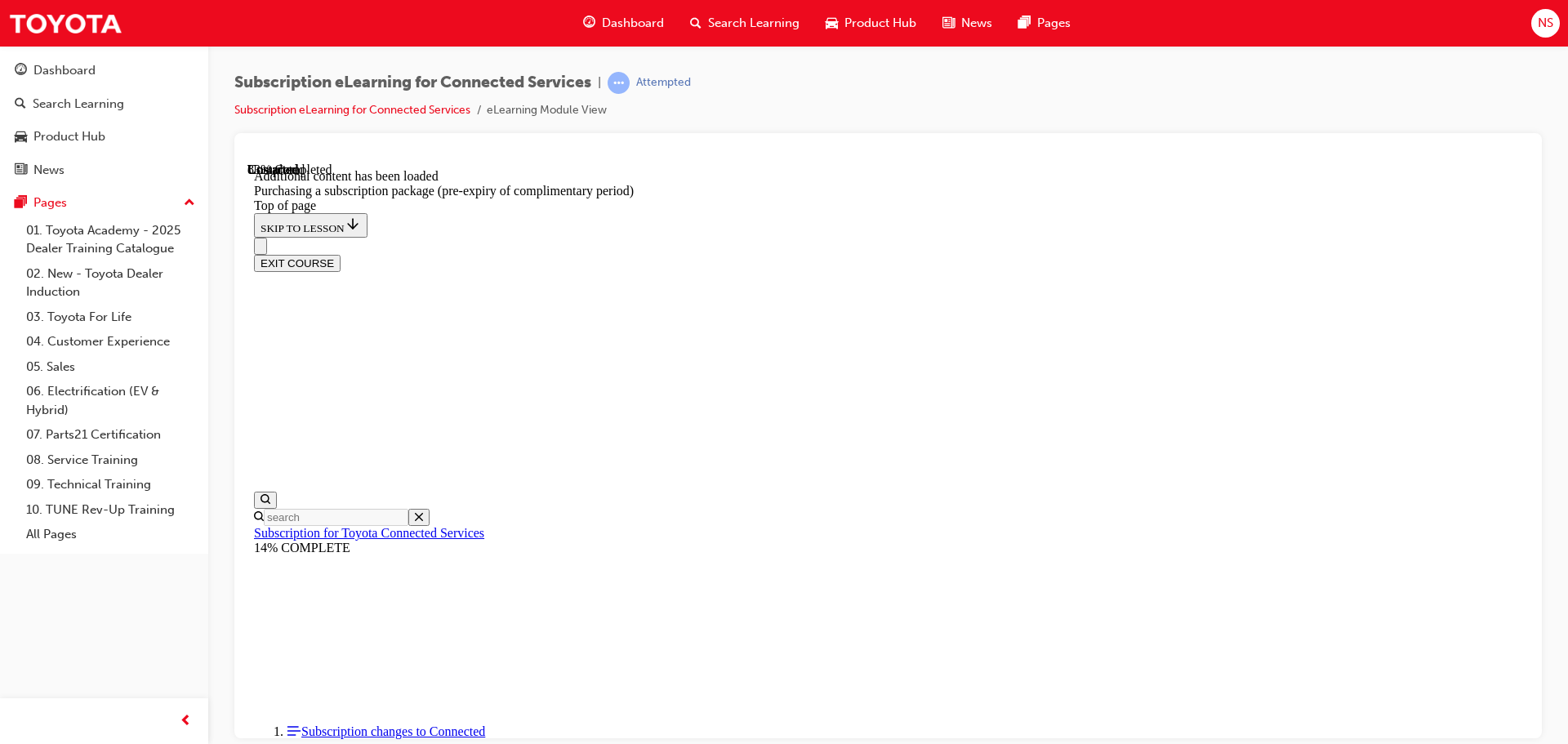
scroll to position [820, 0]
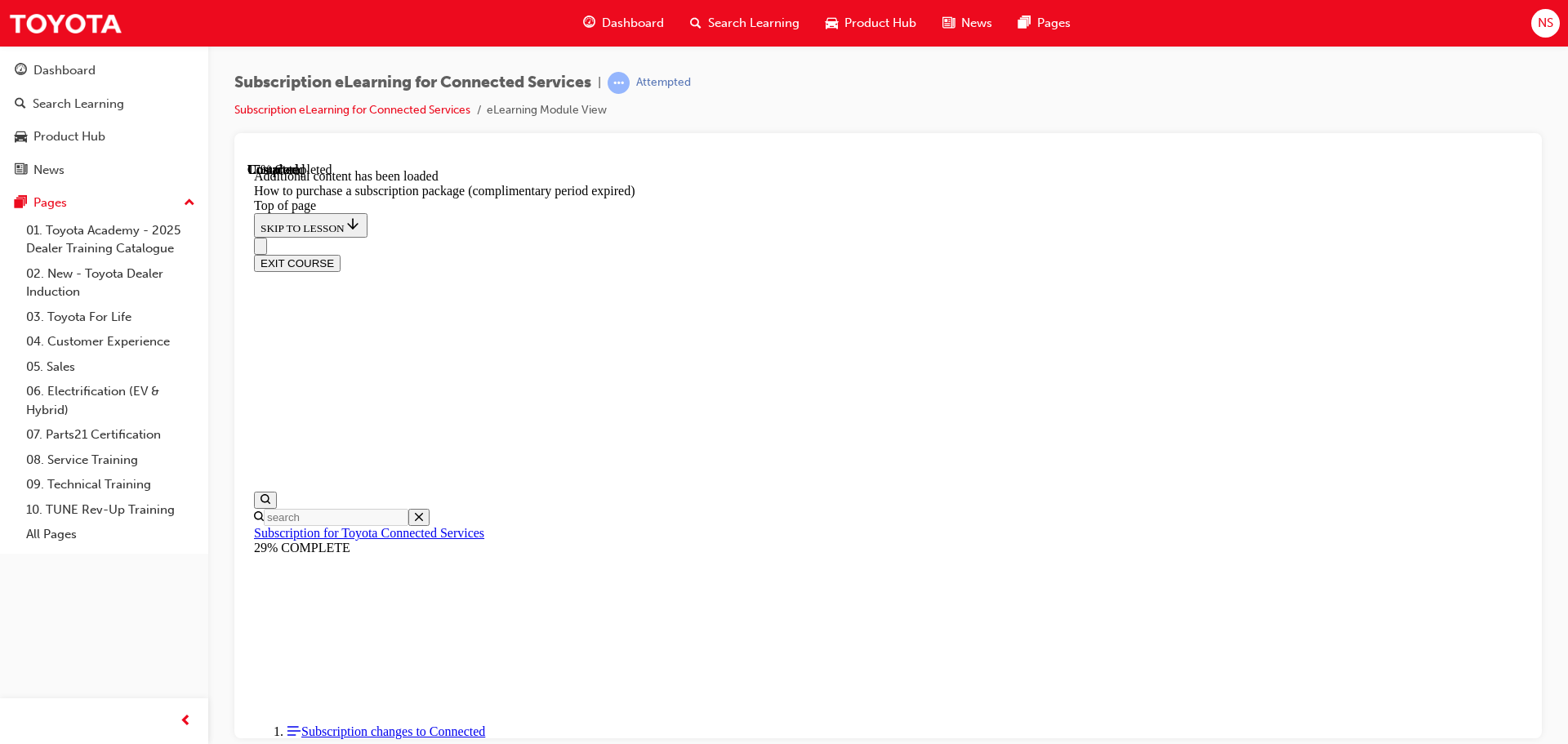
scroll to position [297, 0]
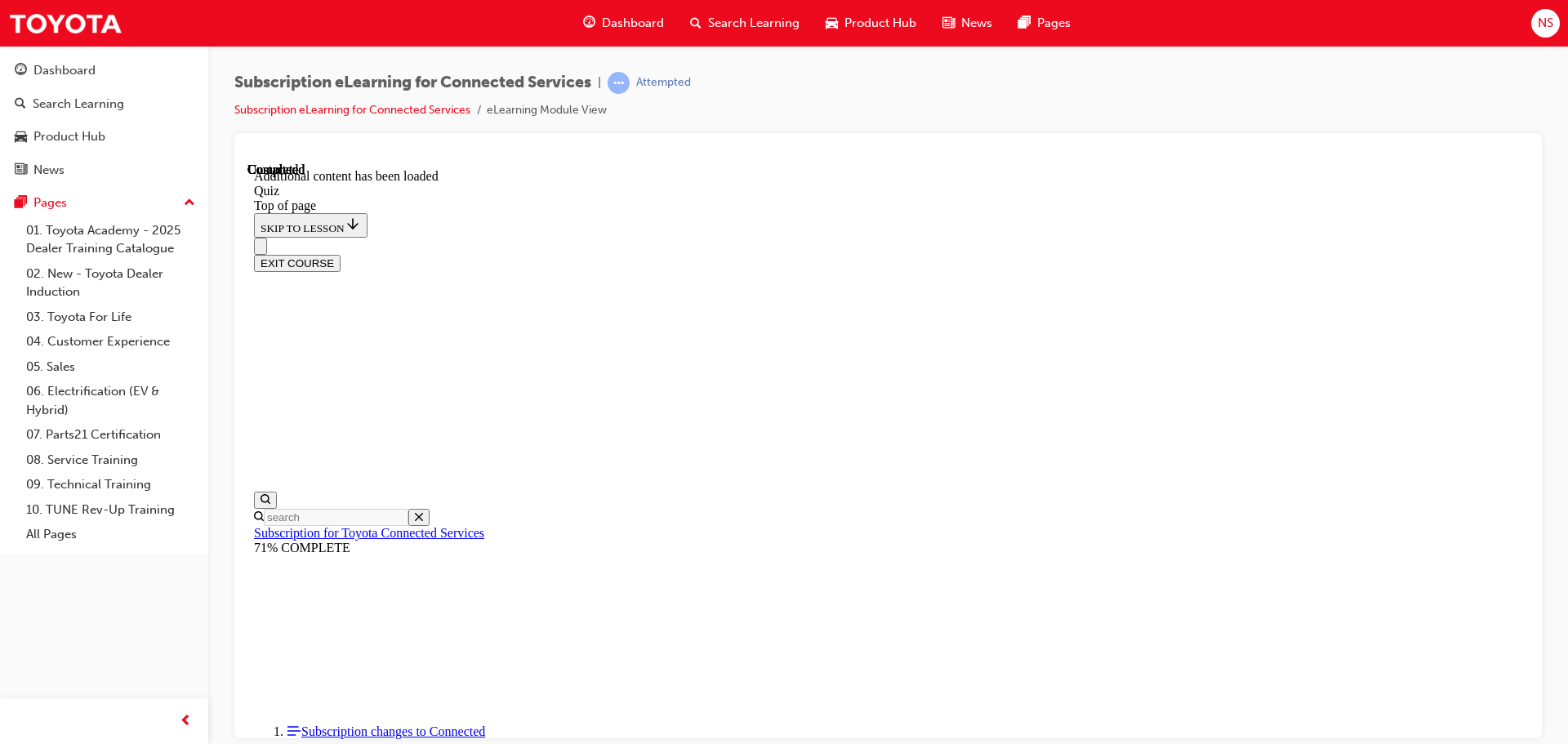
scroll to position [50, 0]
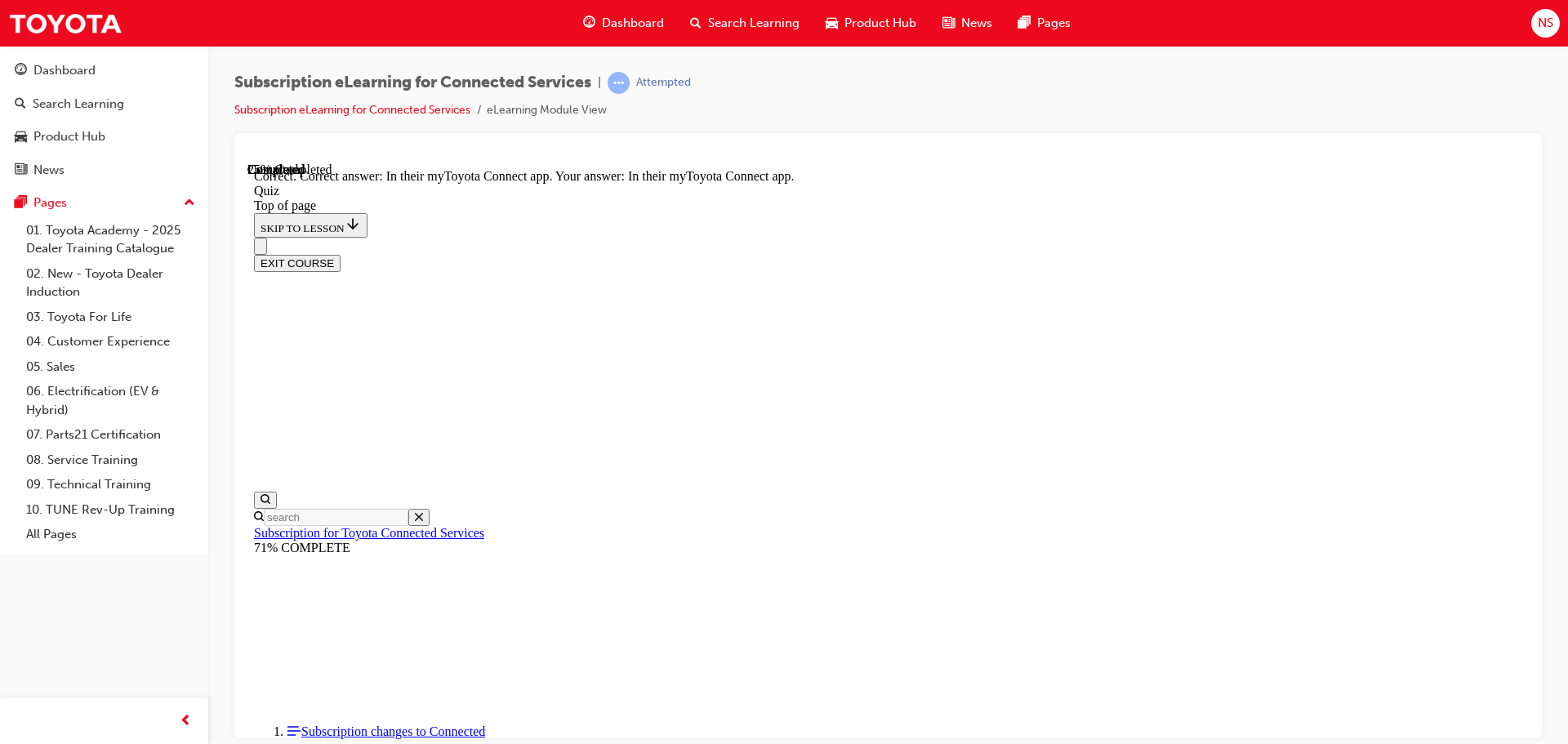
scroll to position [50, 0]
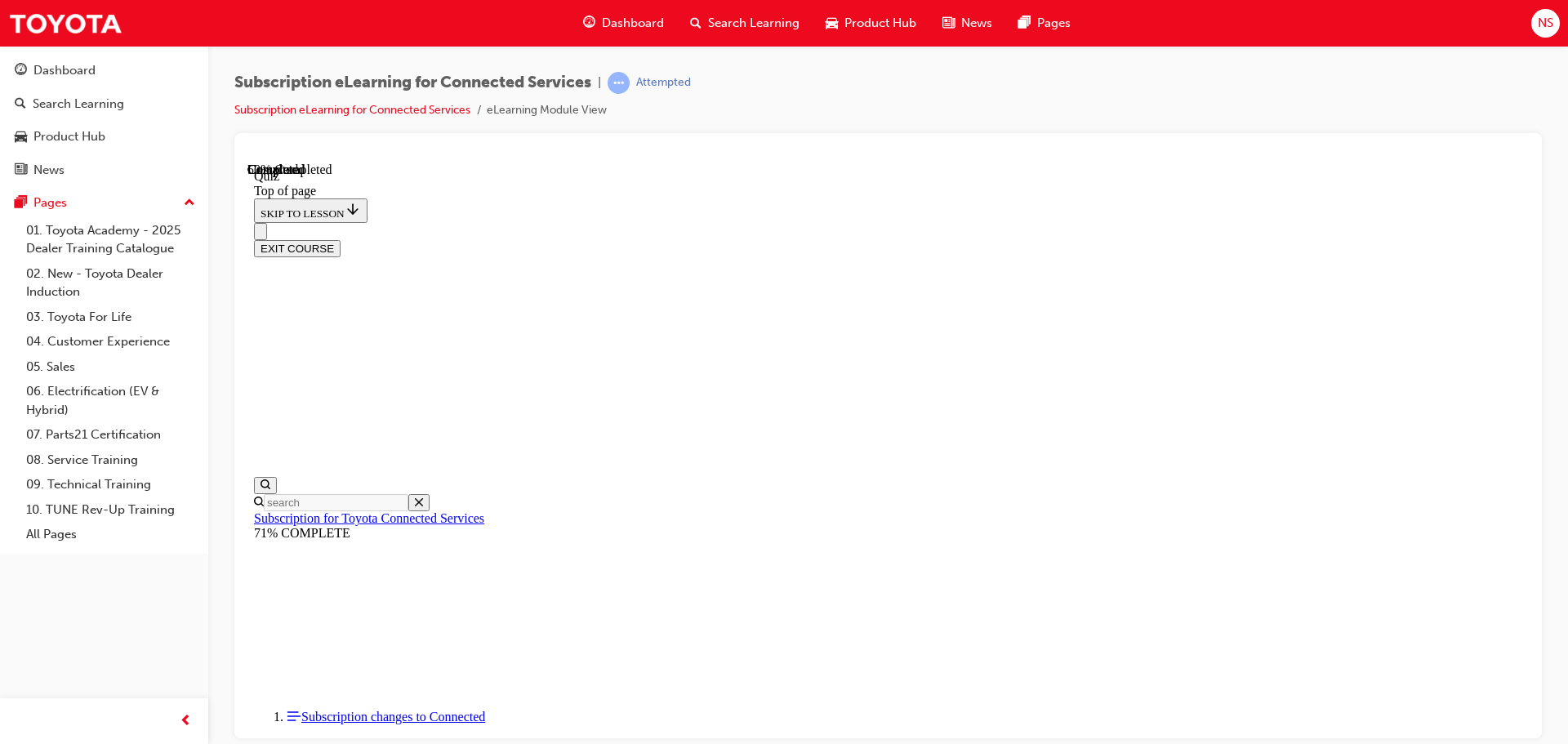
scroll to position [50, 0]
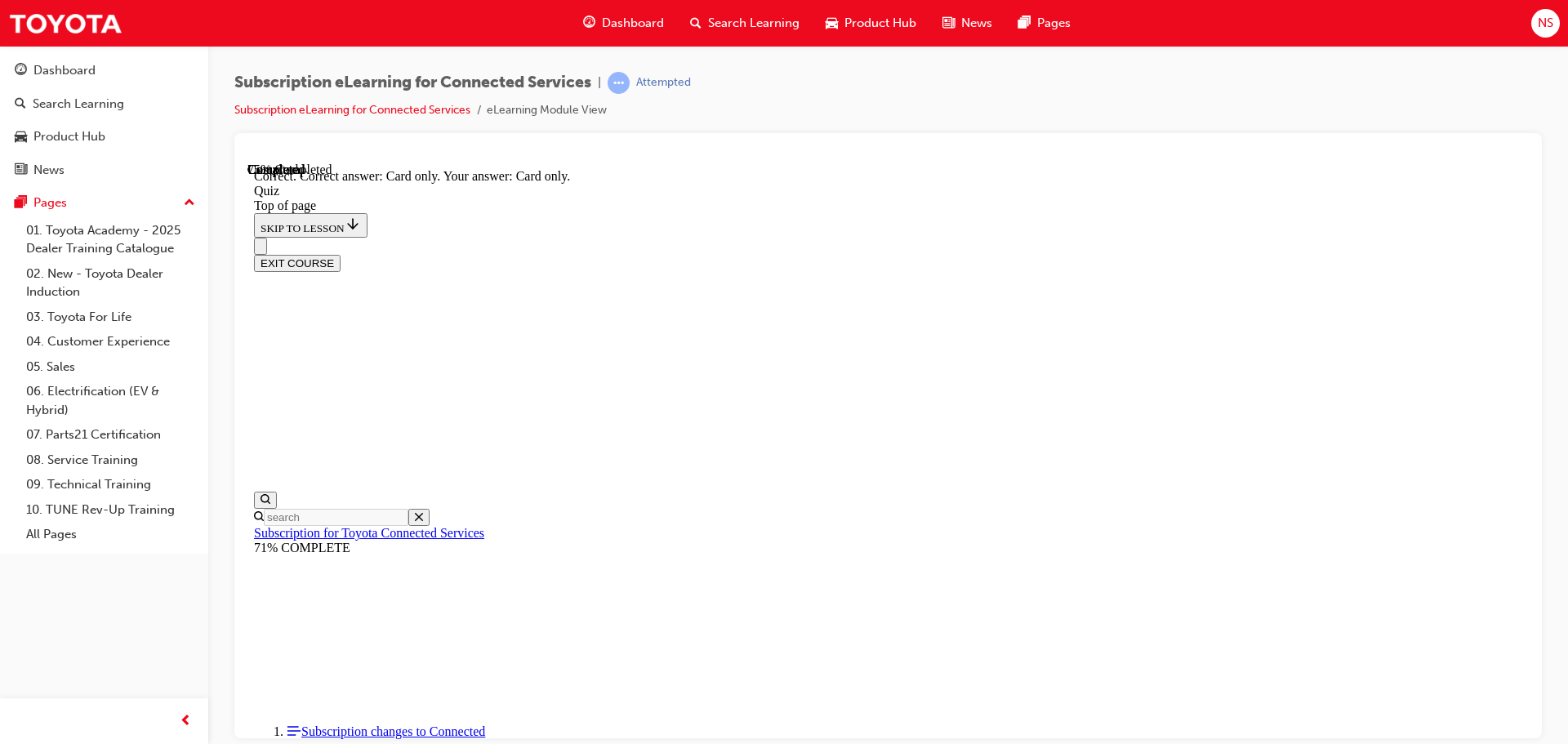
scroll to position [216, 0]
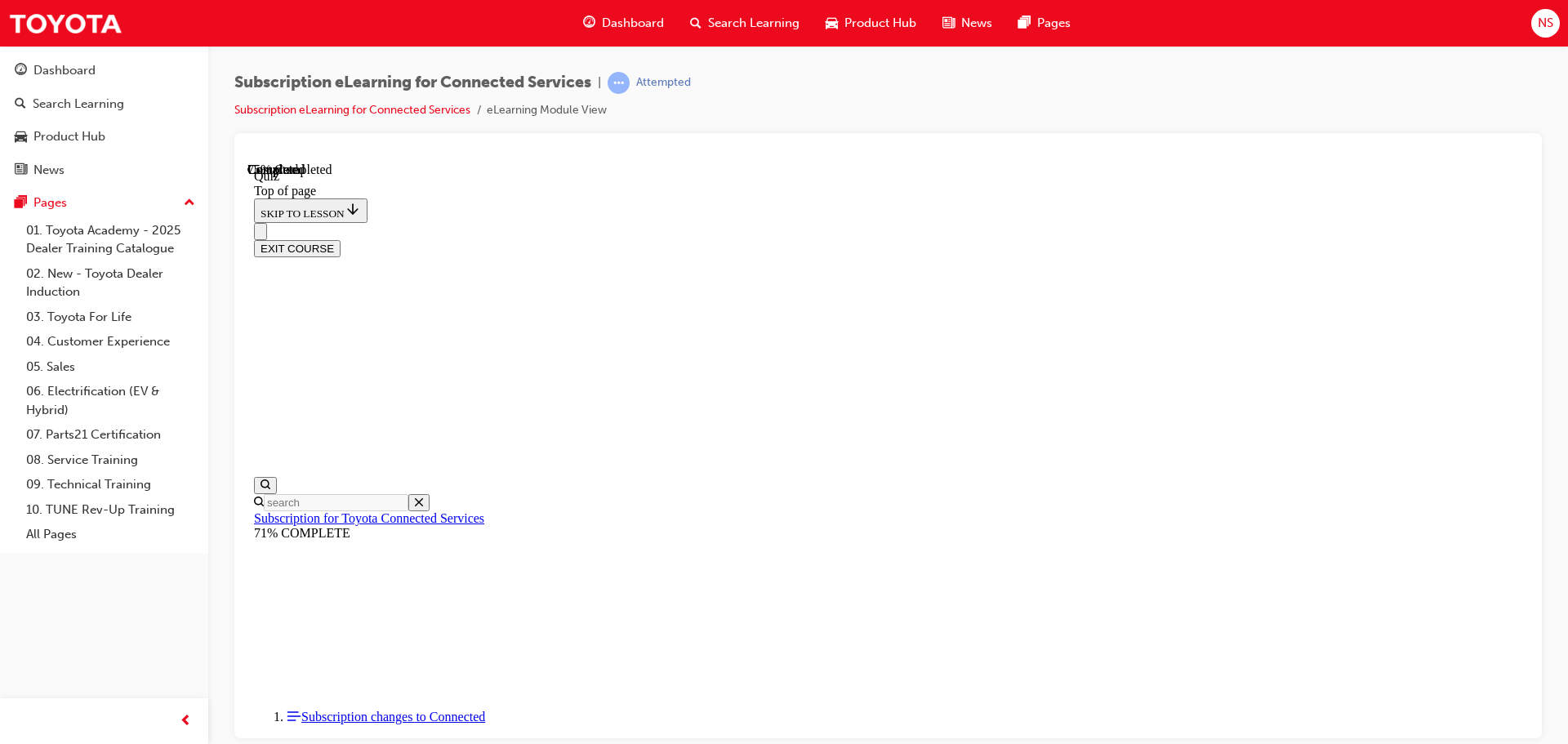
scroll to position [50, 0]
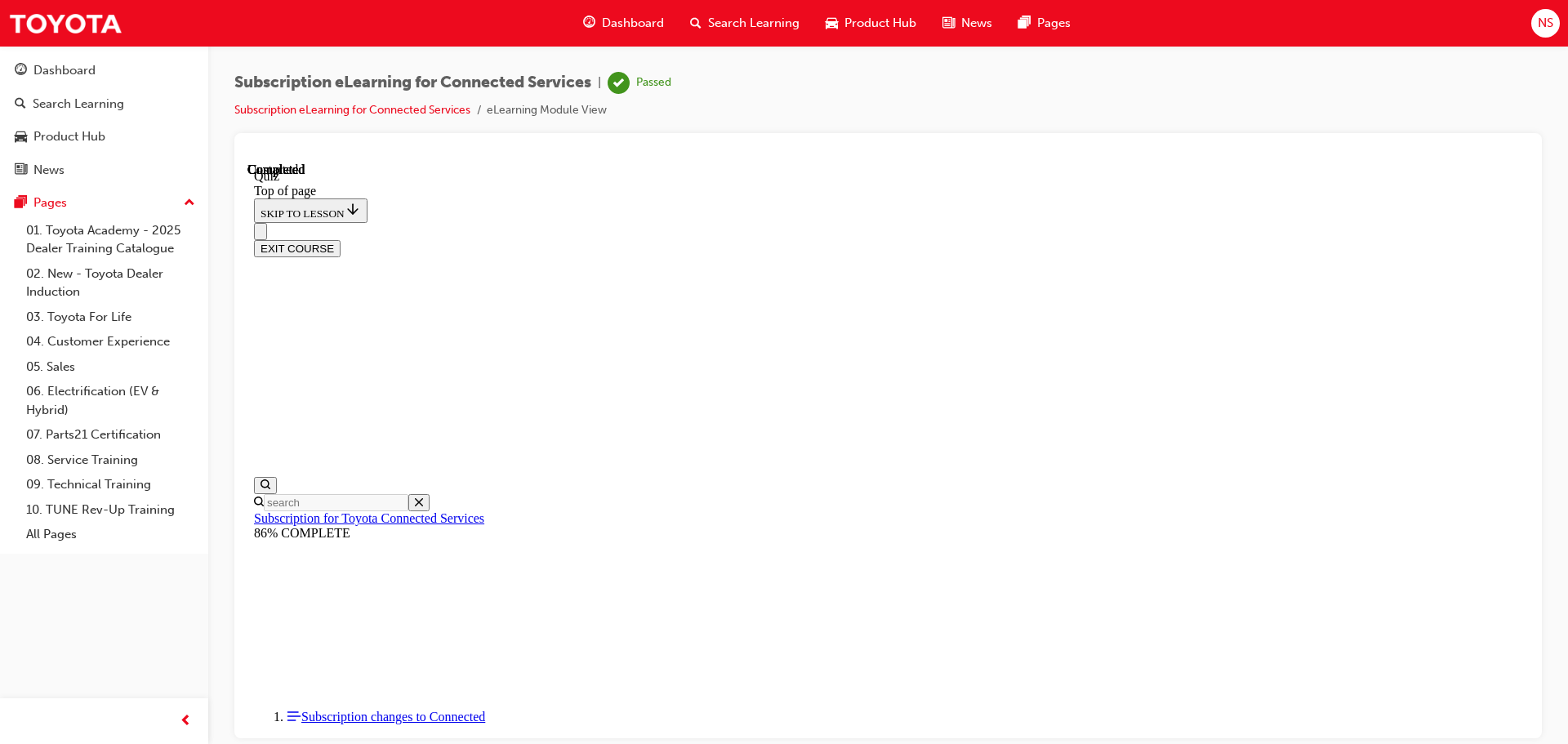
scroll to position [308, 0]
click at [341, 239] on button "EXIT COURSE" at bounding box center [297, 247] width 86 height 17
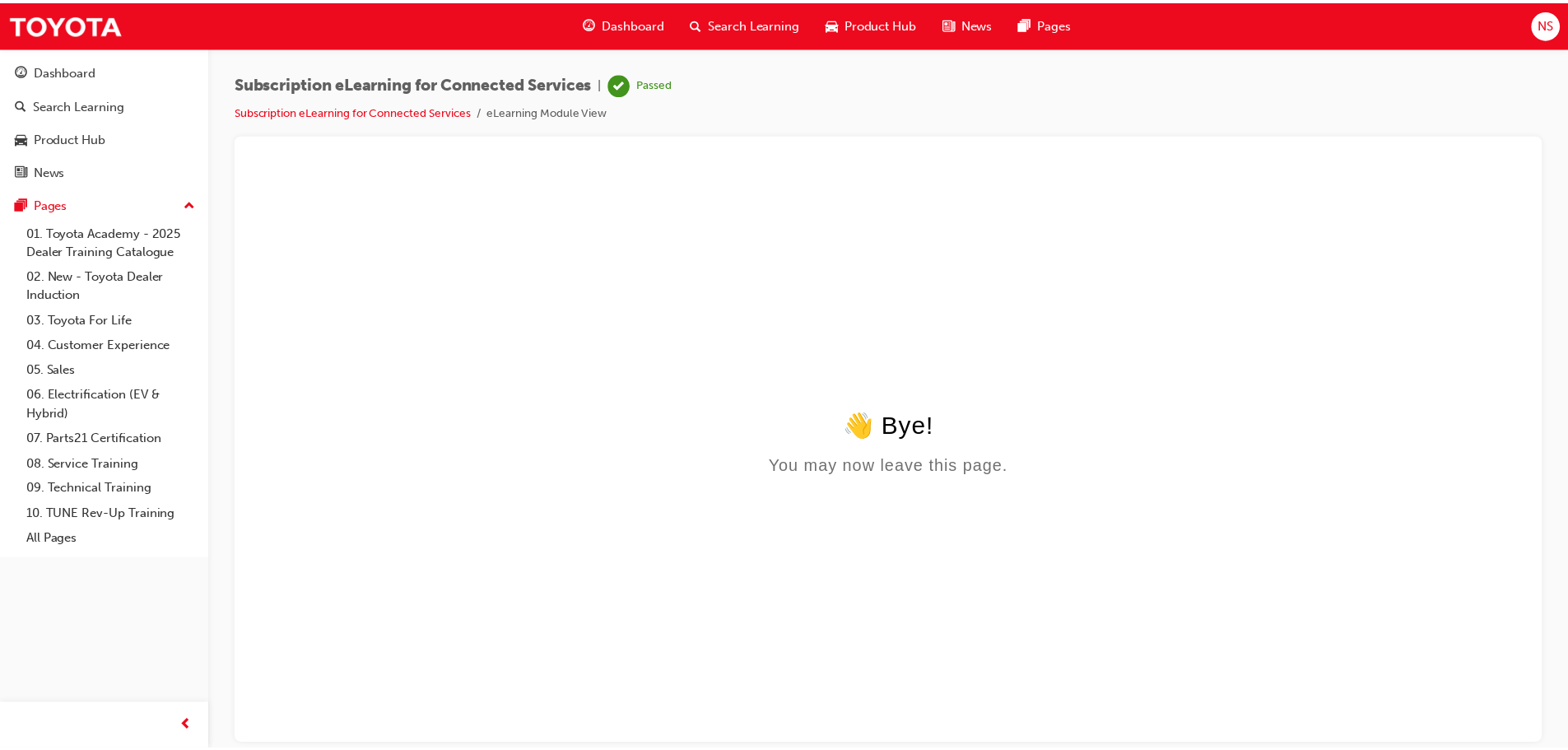
scroll to position [0, 0]
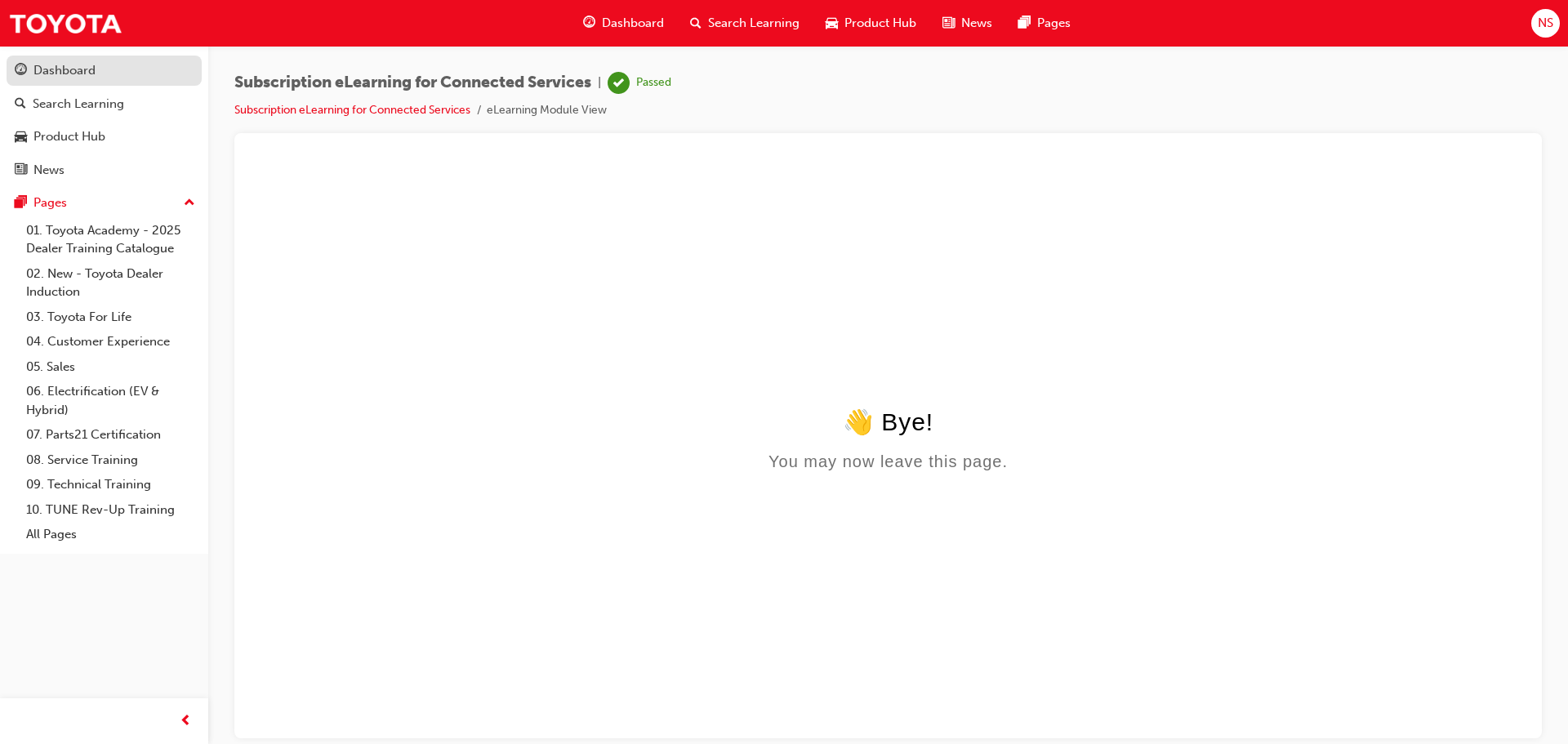
click at [113, 74] on div "Dashboard" at bounding box center [104, 70] width 179 height 20
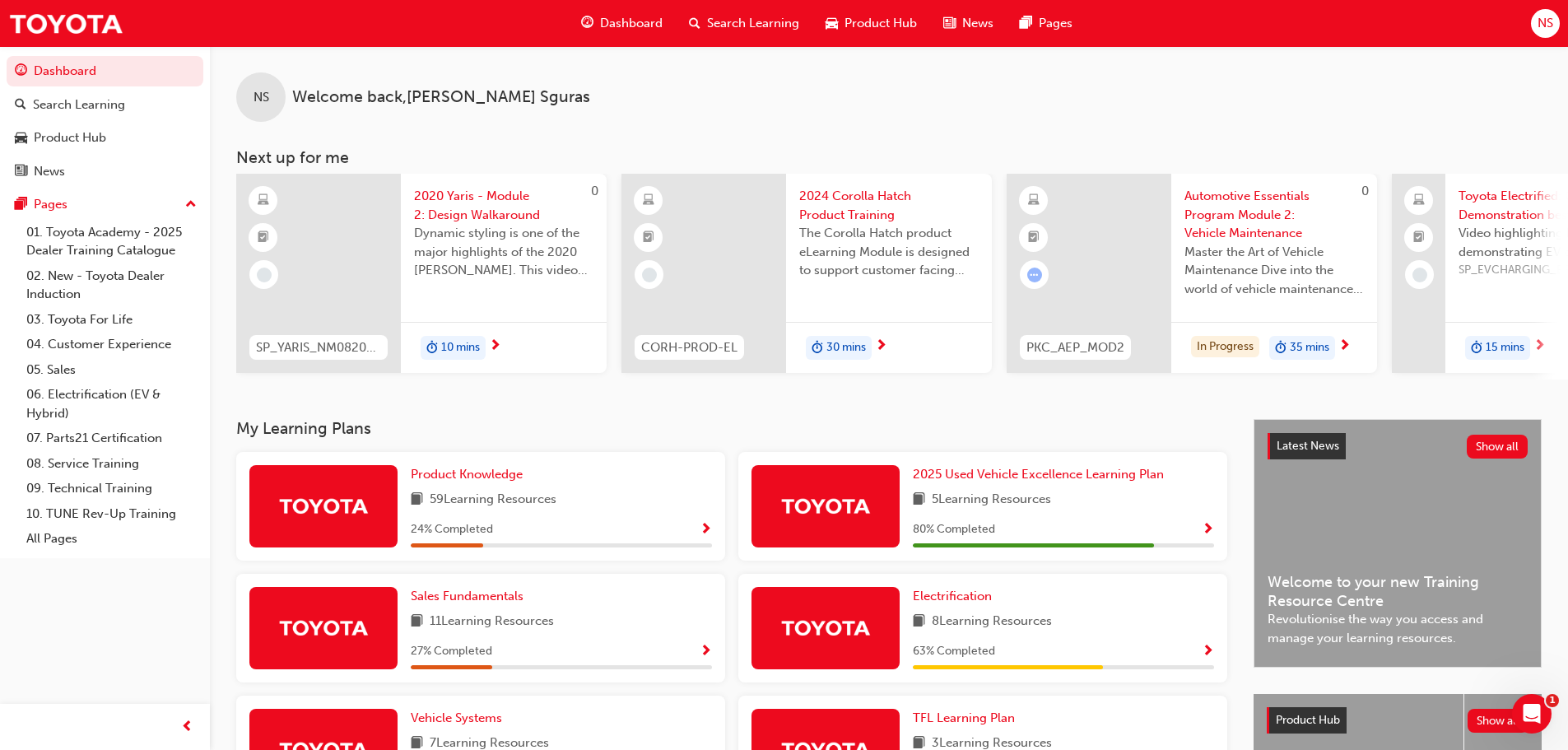
drag, startPoint x: 1255, startPoint y: 138, endPoint x: 1201, endPoint y: 139, distance: 54.0
click at [1202, 139] on div "NS Welcome back , [PERSON_NAME] Next up for me 0 SP_YARIS_NM0820_EL_02 2020 Yar…" at bounding box center [889, 213] width 1358 height 334
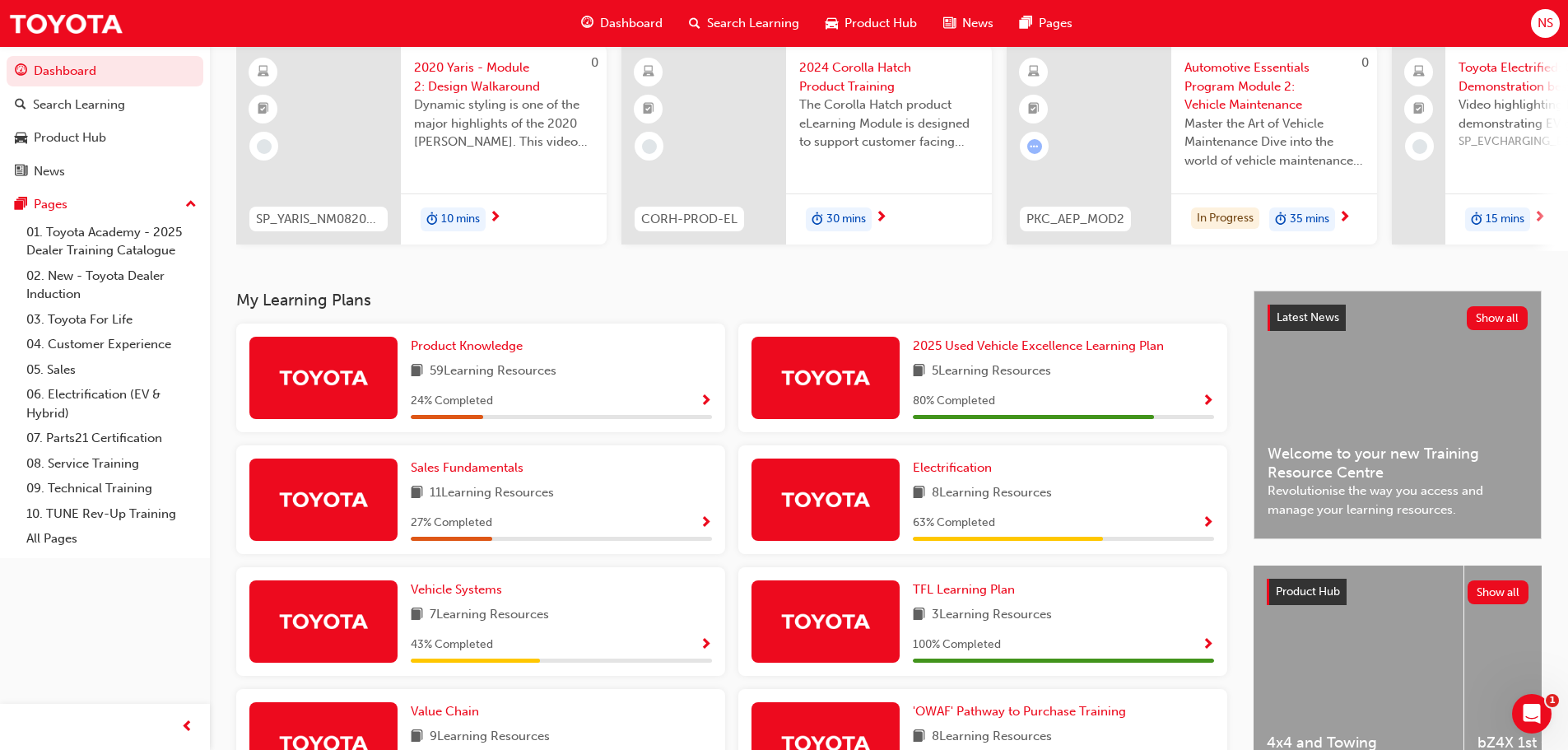
scroll to position [165, 0]
